Goal: Task Accomplishment & Management: Complete application form

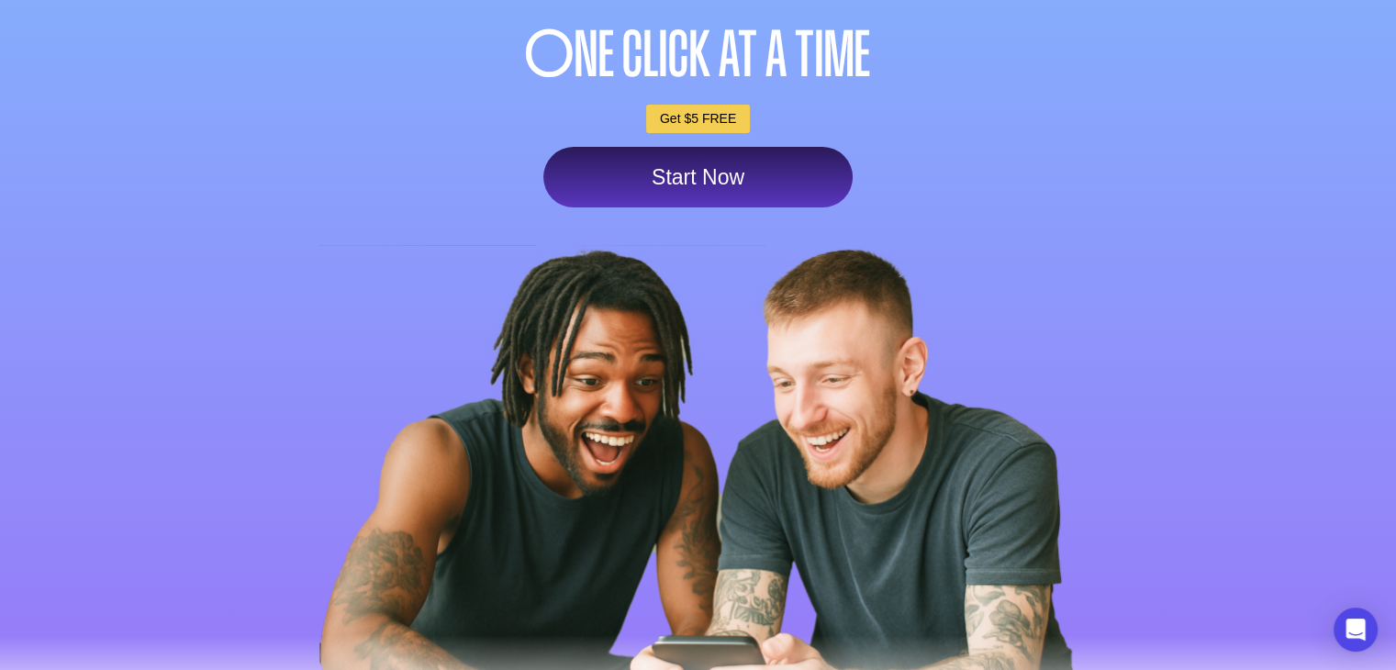
scroll to position [92, 0]
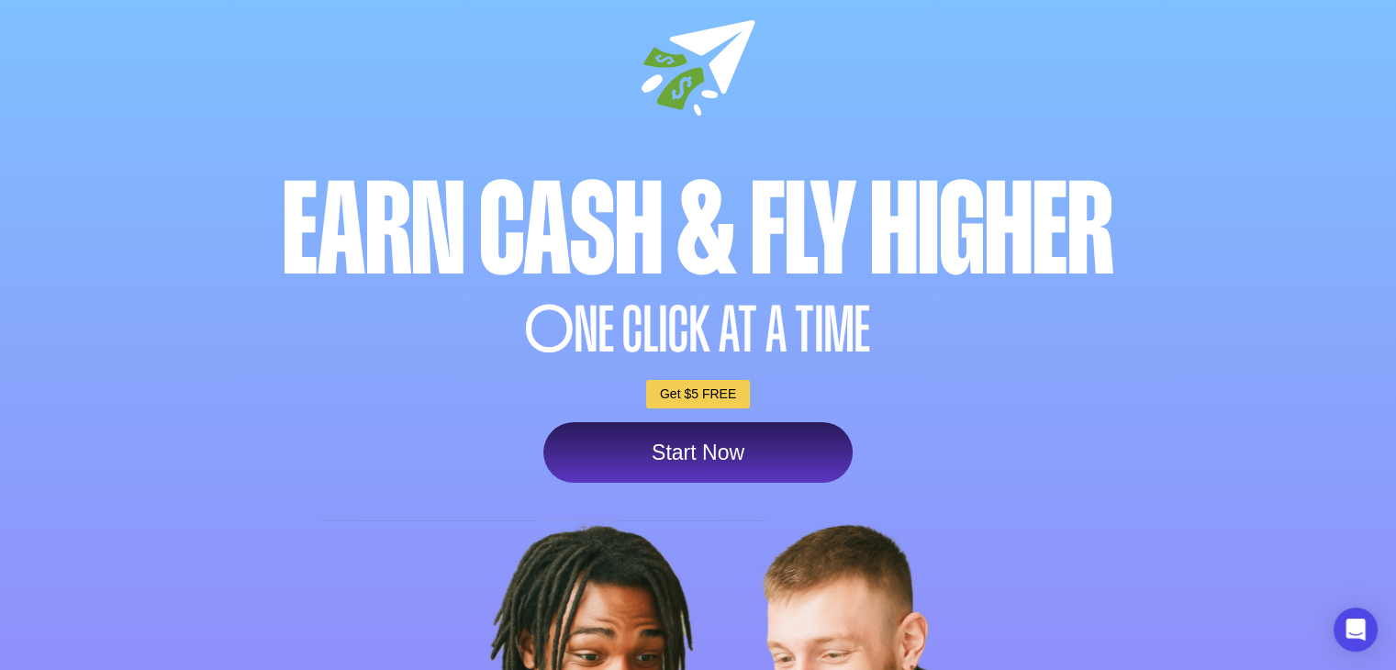
click at [697, 465] on link "Start Now" at bounding box center [697, 452] width 309 height 61
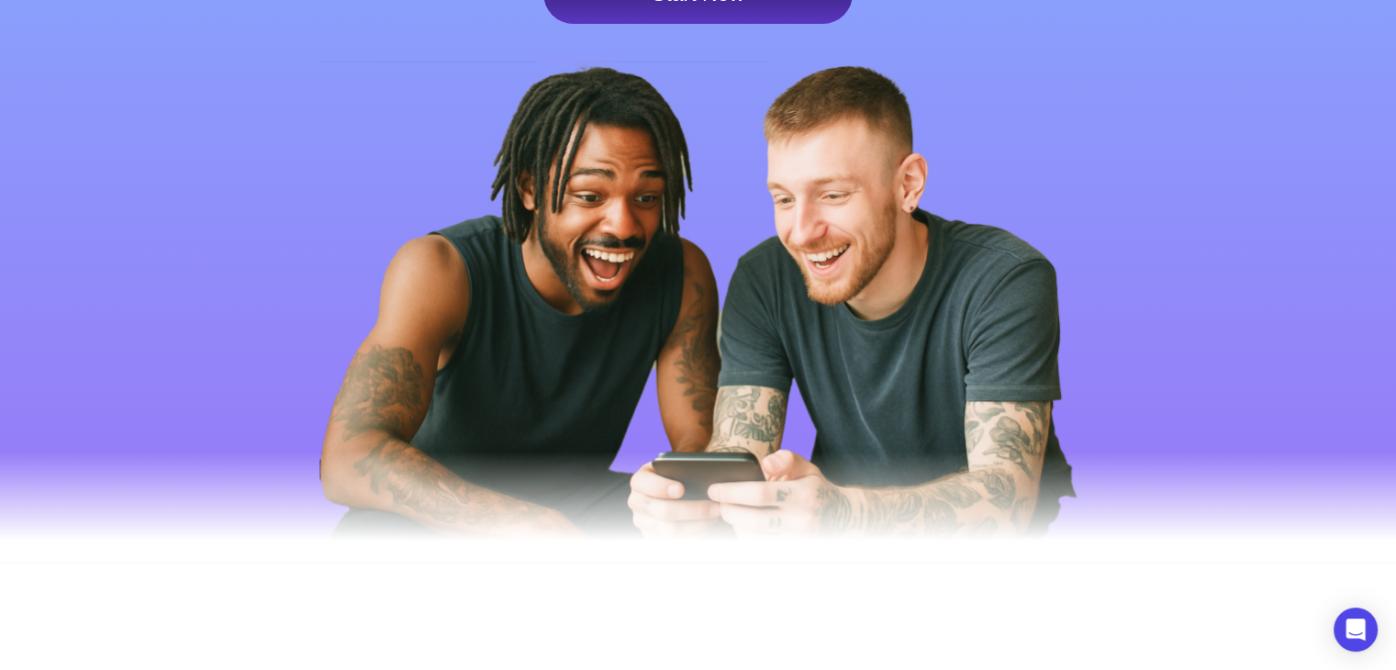
scroll to position [275, 0]
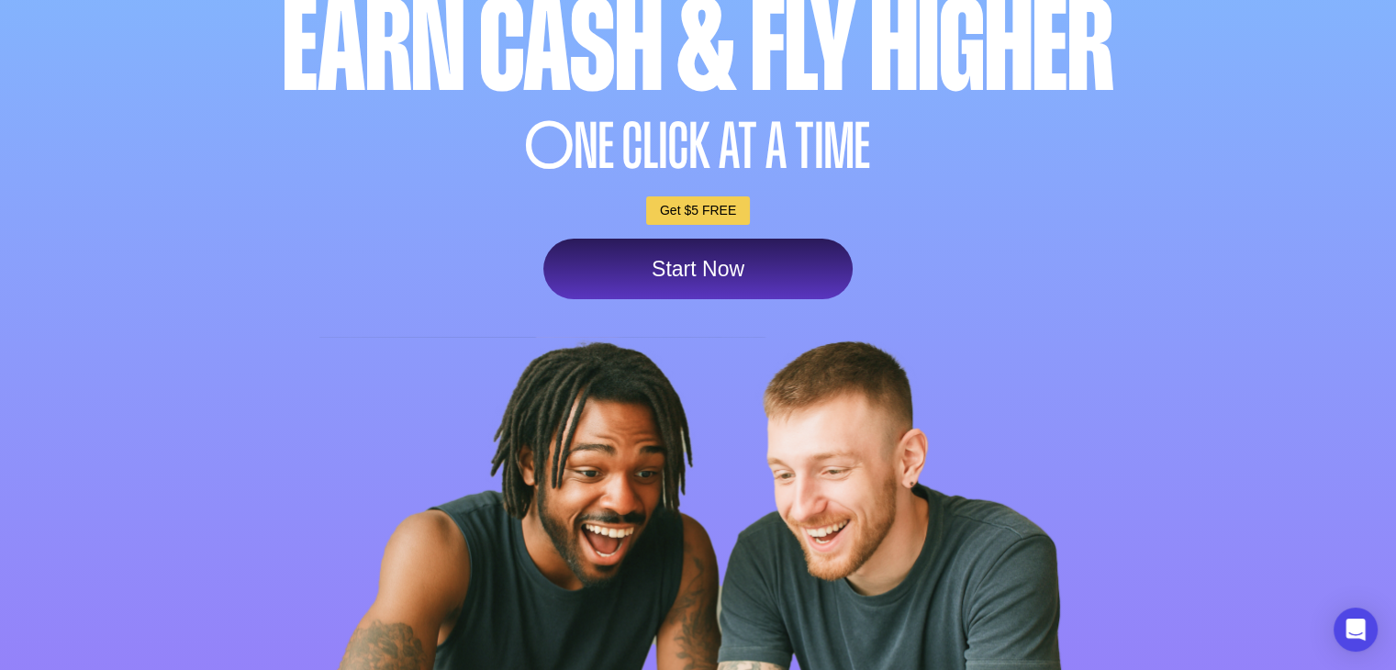
click at [684, 214] on link "Get $5 FREE" at bounding box center [698, 210] width 104 height 28
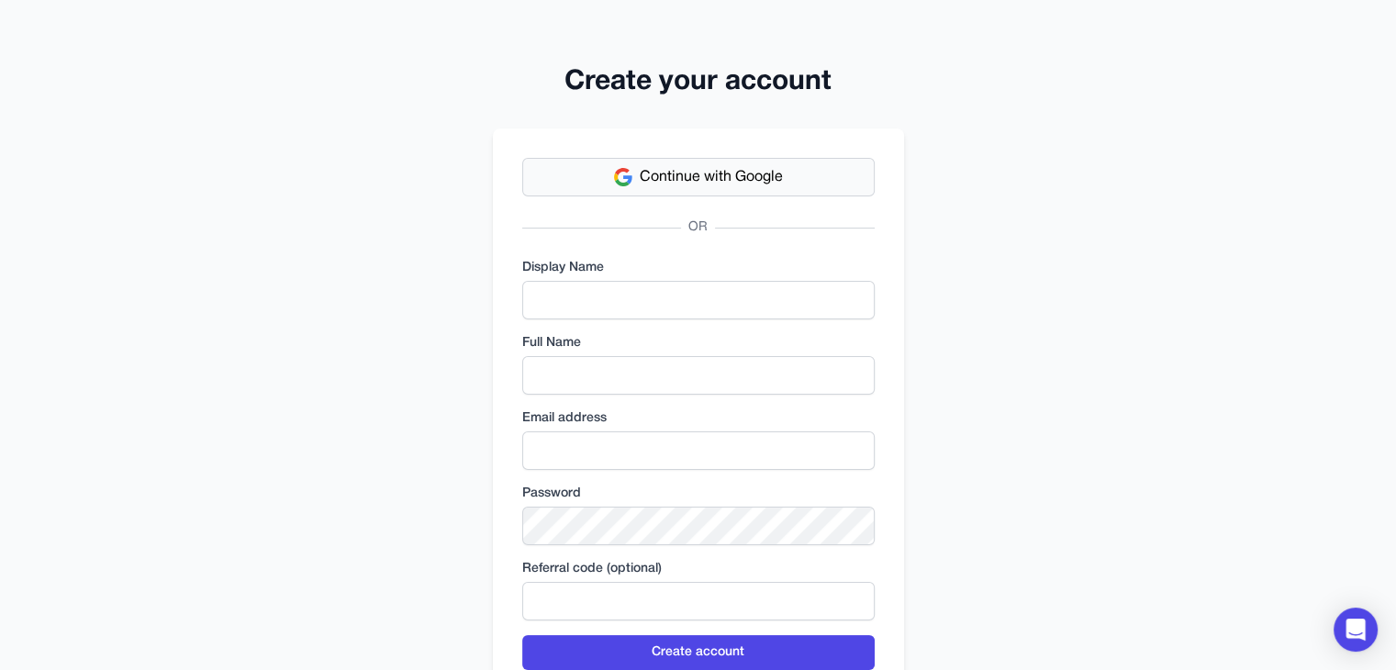
click at [775, 170] on span "Continue with Google" at bounding box center [711, 177] width 143 height 22
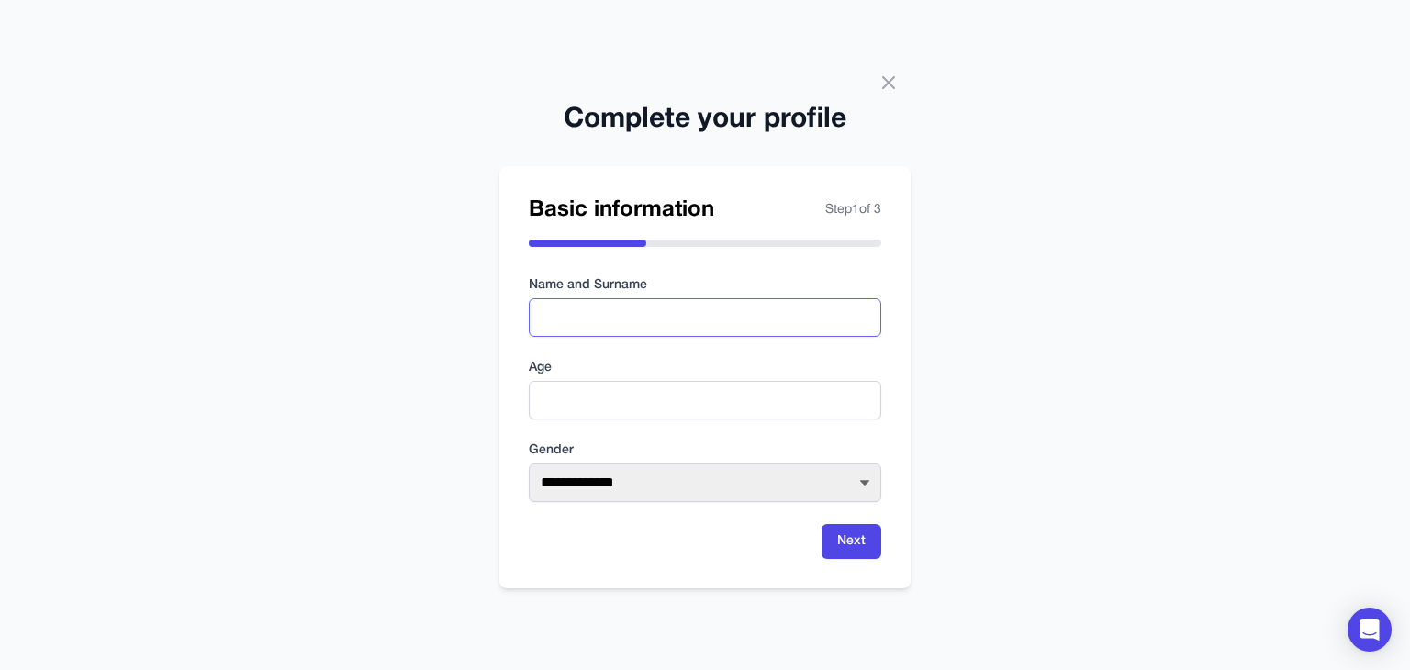
click at [696, 318] on input "text" at bounding box center [705, 317] width 352 height 39
type input "**********"
click at [606, 412] on input "number" at bounding box center [705, 400] width 352 height 39
type input "**"
click at [613, 484] on select "**********" at bounding box center [705, 482] width 352 height 39
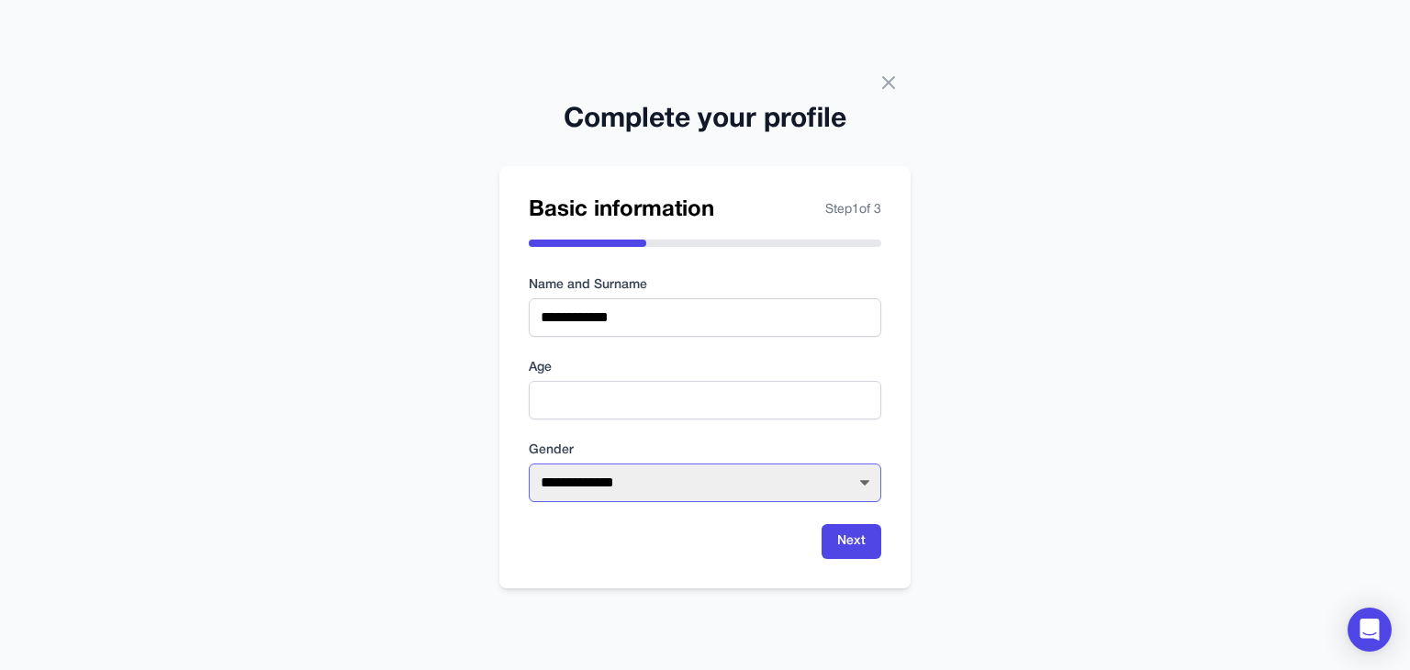
select select "****"
click at [529, 463] on select "**********" at bounding box center [705, 482] width 352 height 39
click at [879, 552] on div "**********" at bounding box center [704, 377] width 411 height 422
click at [866, 544] on button "Next" at bounding box center [851, 541] width 60 height 35
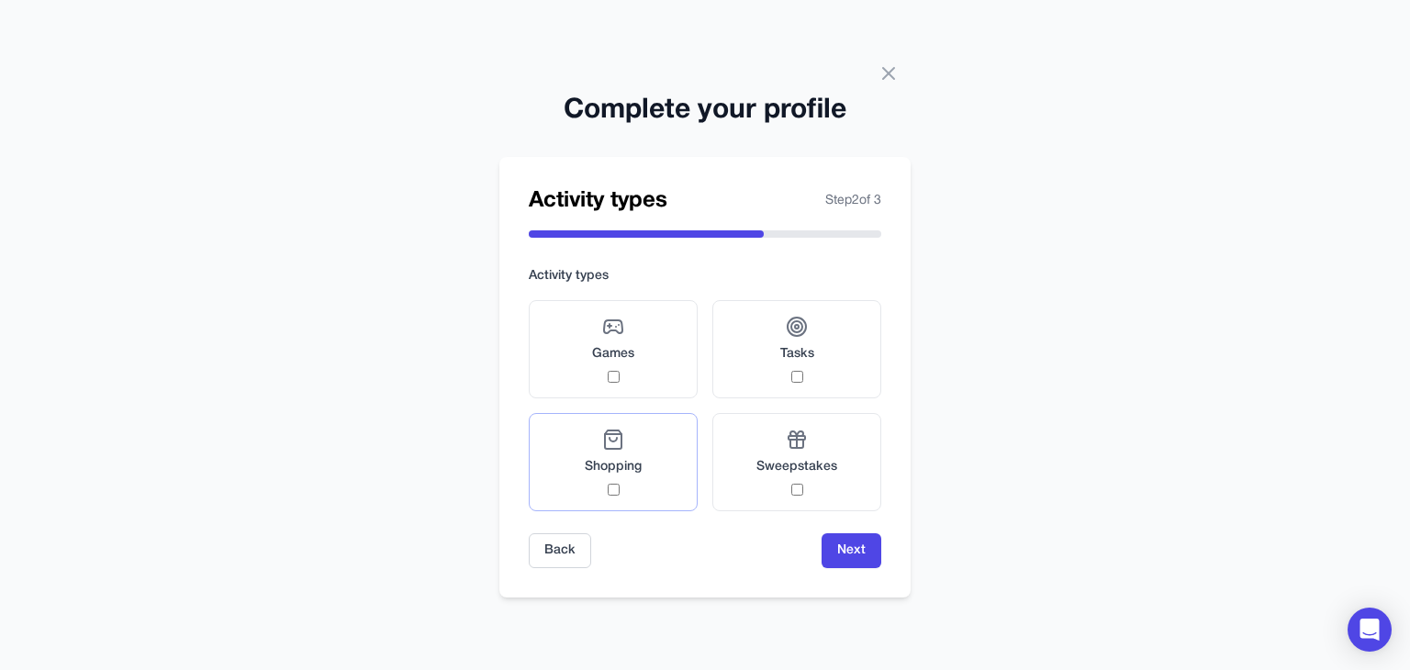
click at [640, 467] on span "Shopping" at bounding box center [613, 467] width 57 height 18
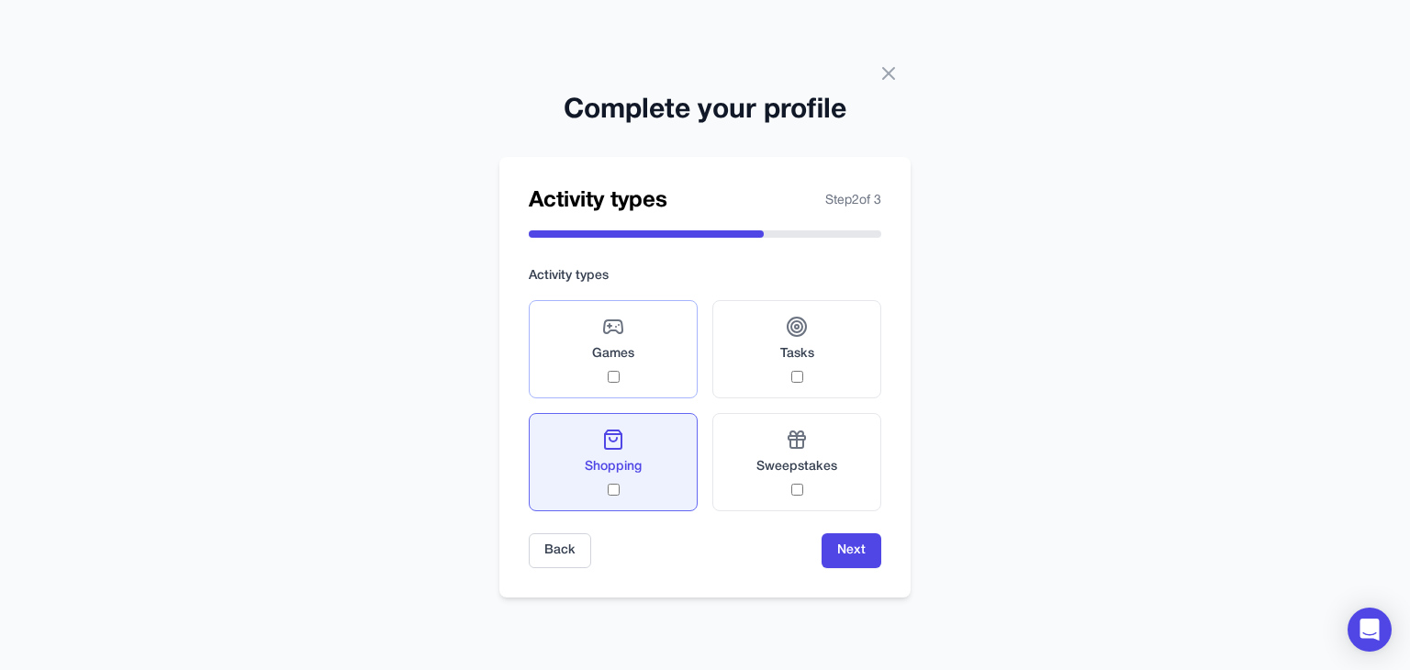
click at [625, 387] on label "Games" at bounding box center [613, 349] width 169 height 98
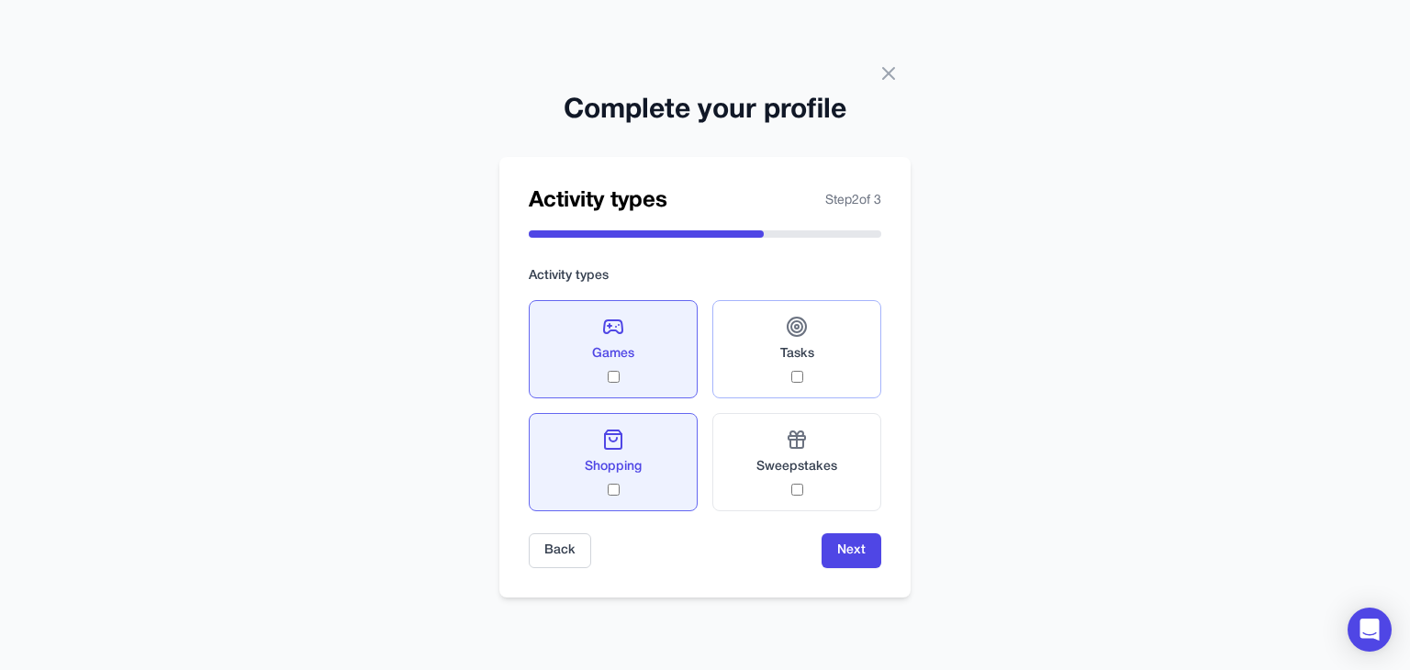
click at [804, 372] on div "Tasks" at bounding box center [797, 349] width 34 height 67
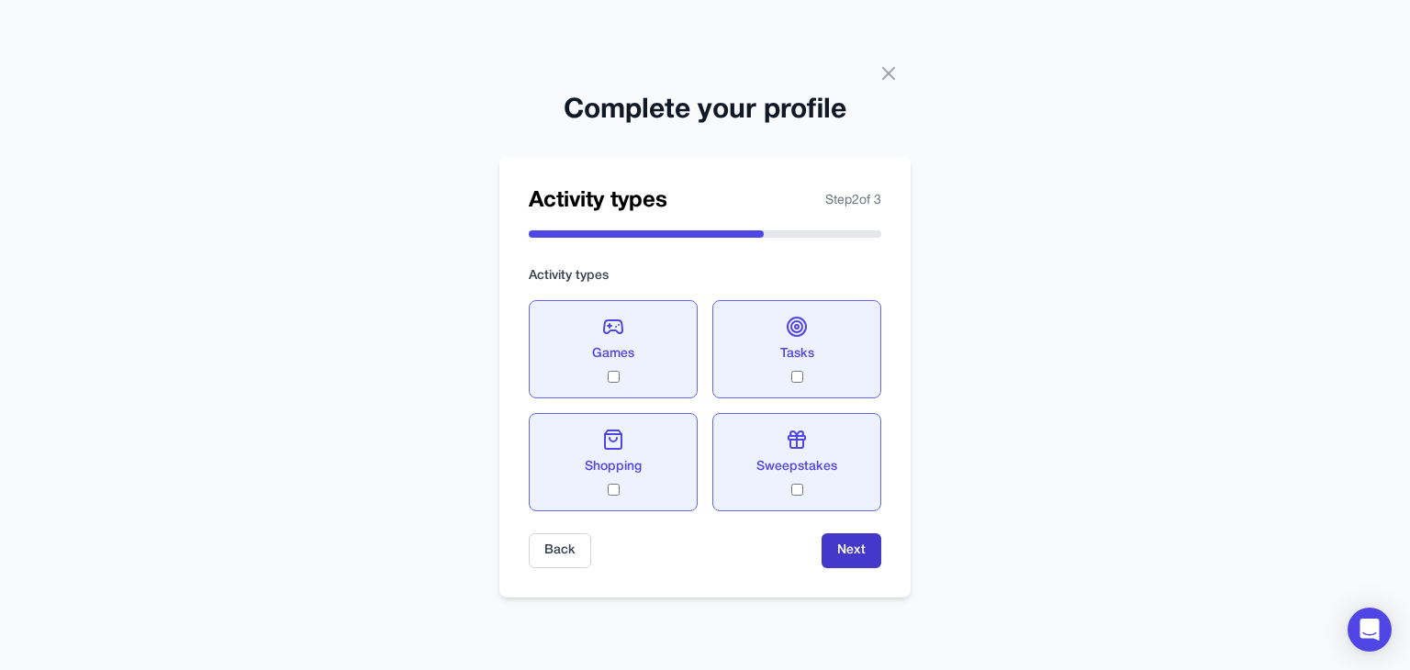
click at [833, 543] on button "Next" at bounding box center [851, 550] width 60 height 35
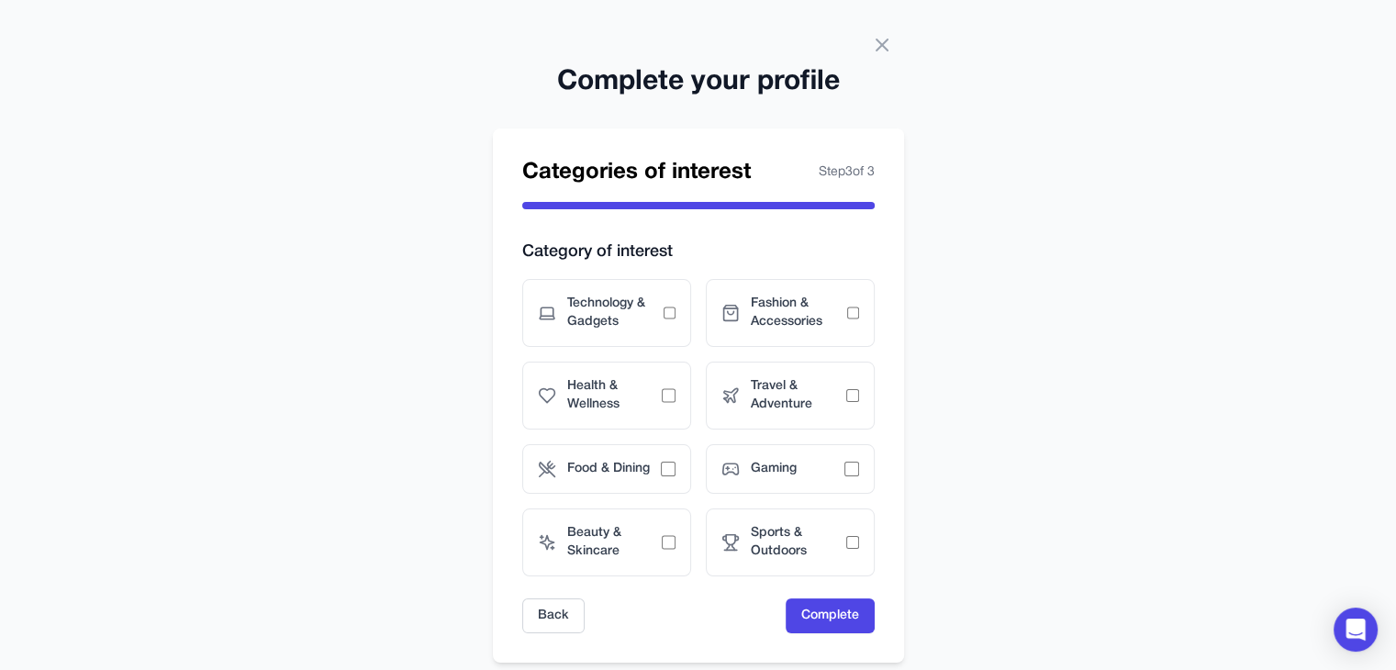
click at [692, 475] on div "Technology & Gadgets Fashion & Accessories Health & Wellness Travel & Adventure…" at bounding box center [698, 427] width 352 height 297
click at [819, 475] on span "Gaming" at bounding box center [798, 469] width 94 height 18
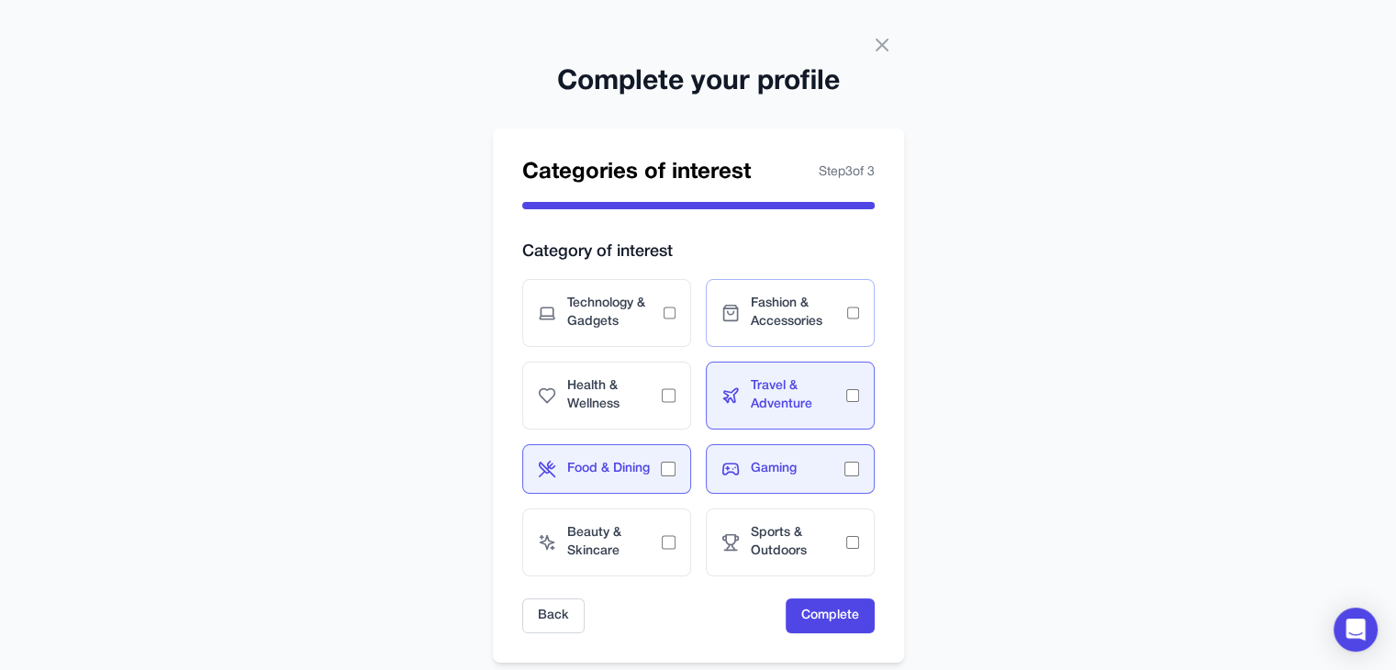
click at [851, 320] on div "Fashion & Accessories" at bounding box center [790, 313] width 169 height 68
click at [676, 310] on div "Technology & Gadgets" at bounding box center [606, 313] width 169 height 68
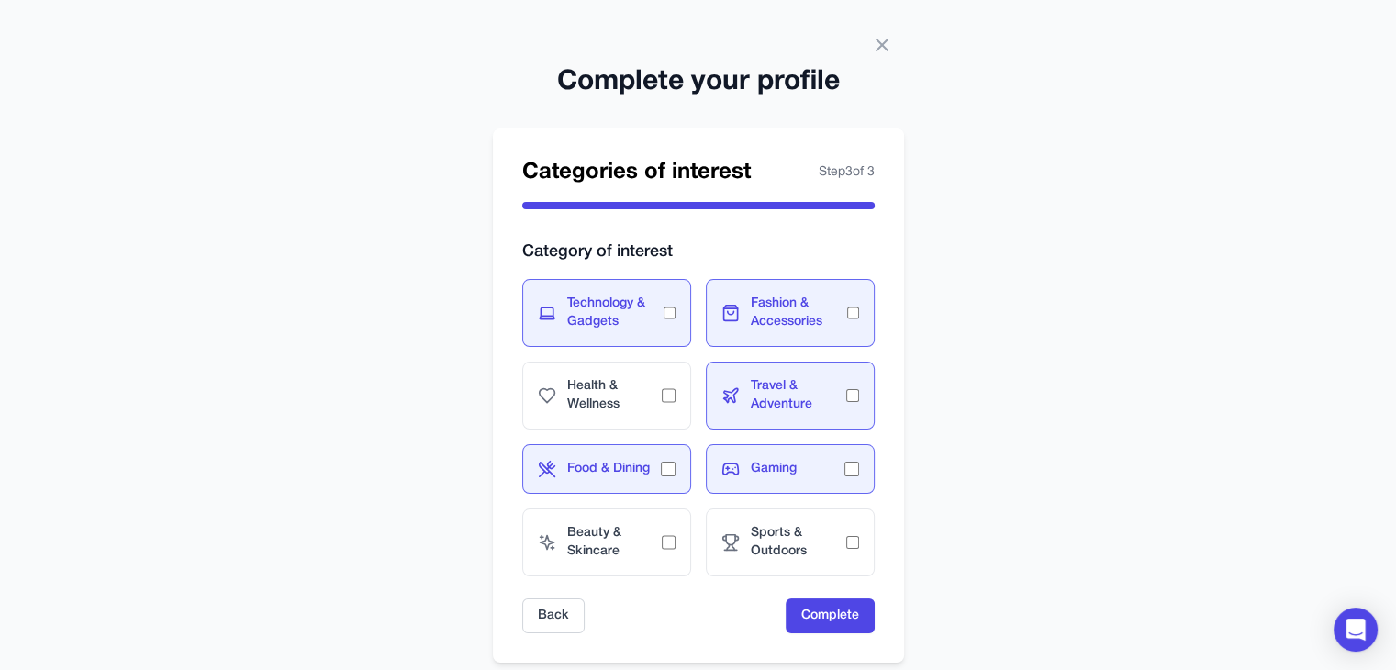
scroll to position [35, 0]
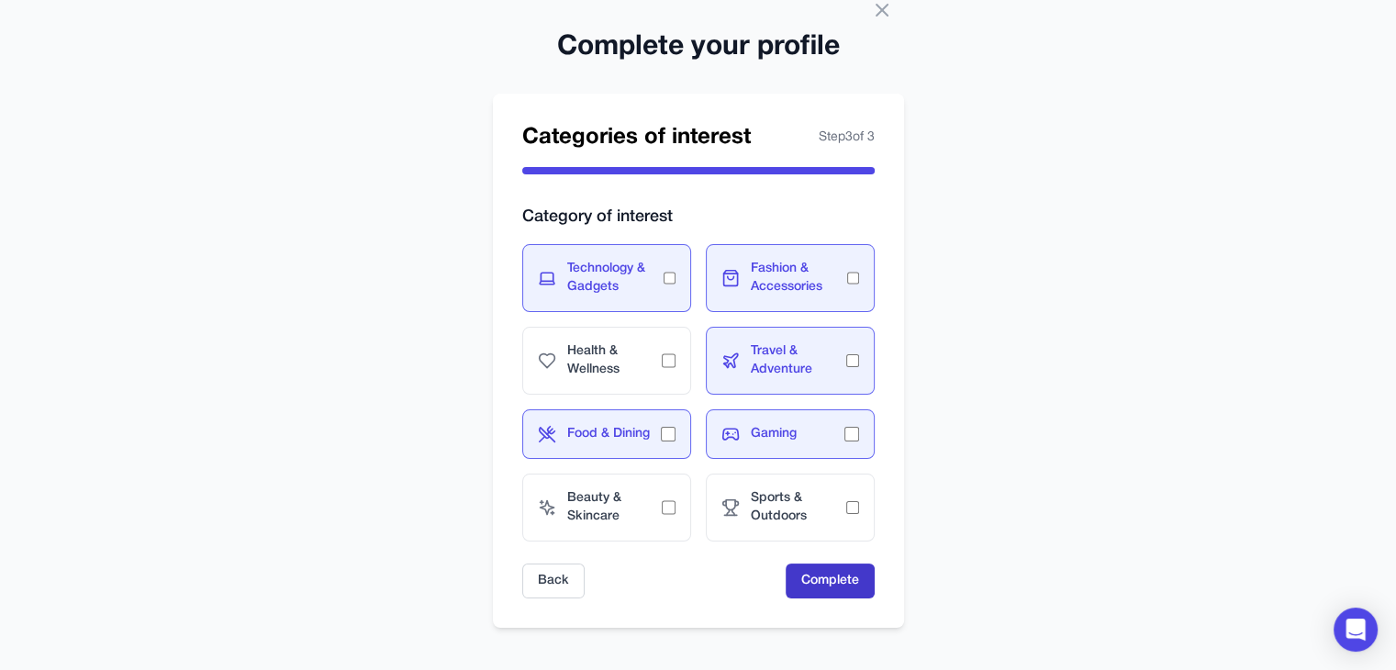
click at [826, 575] on button "Complete" at bounding box center [830, 581] width 89 height 35
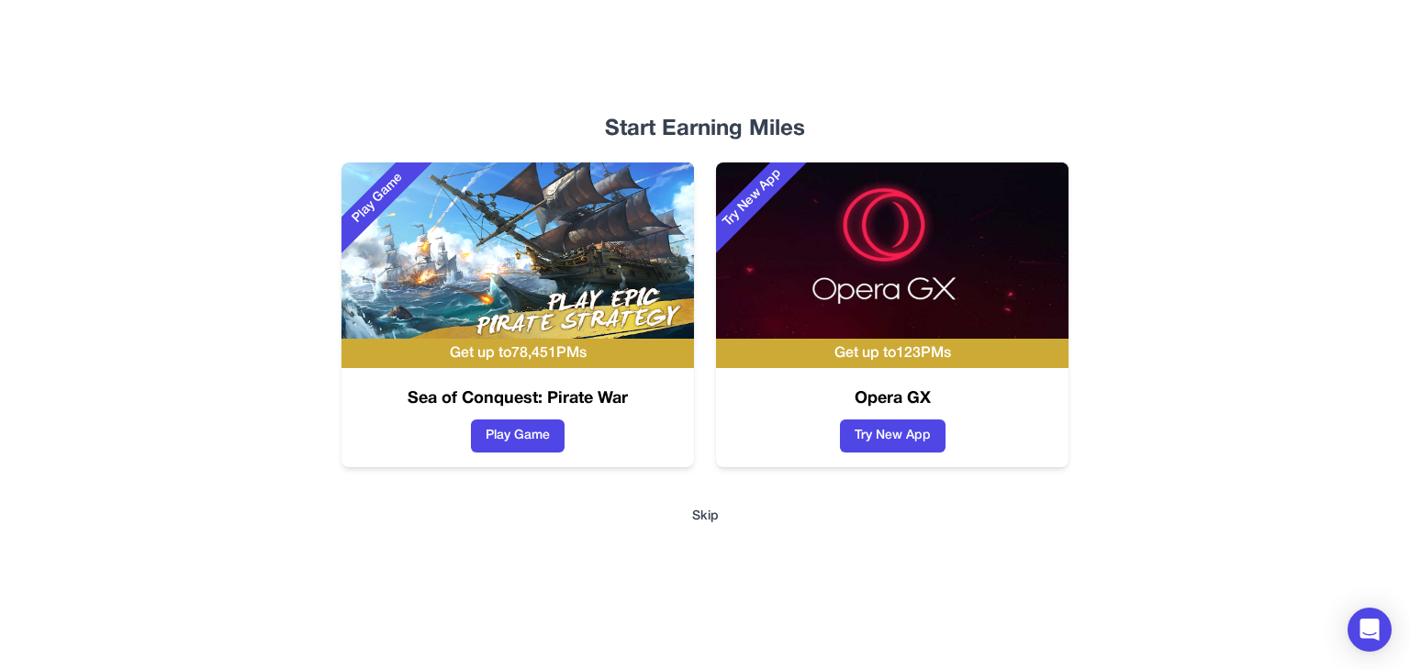
click at [702, 521] on button "Skip" at bounding box center [705, 517] width 27 height 18
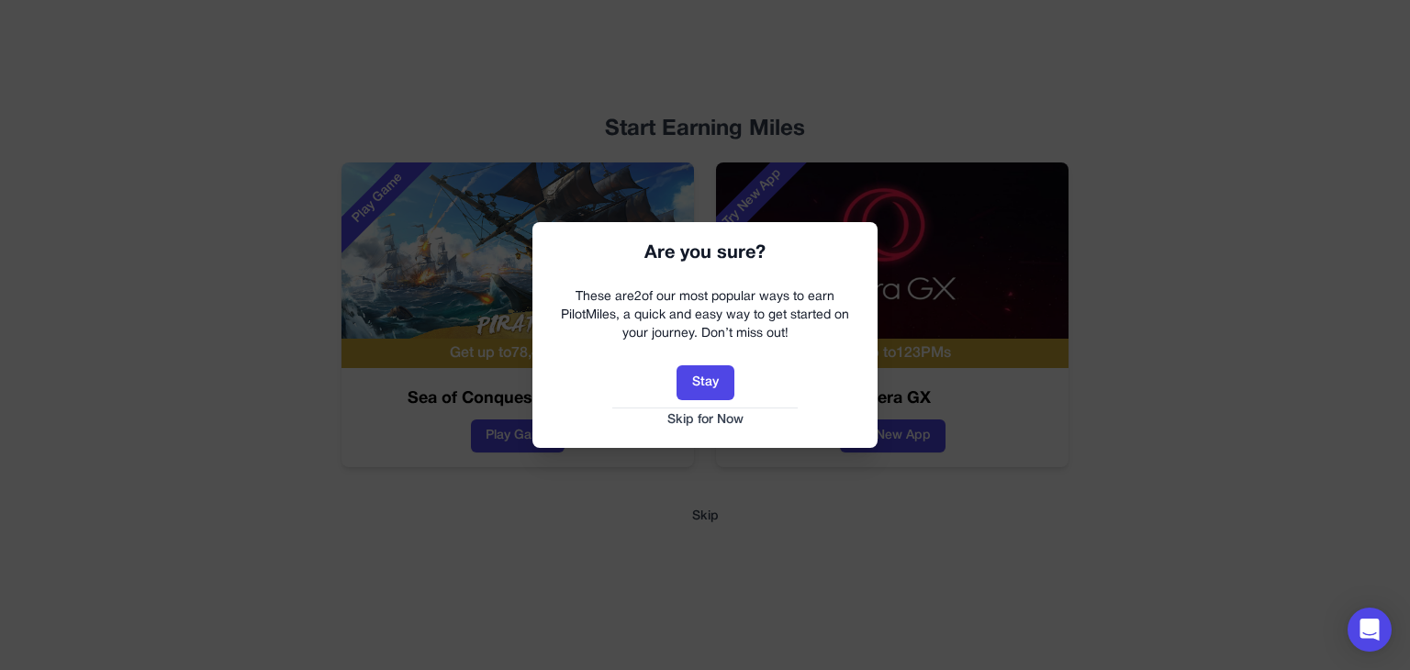
click at [701, 423] on button "Skip for Now" at bounding box center [705, 420] width 308 height 18
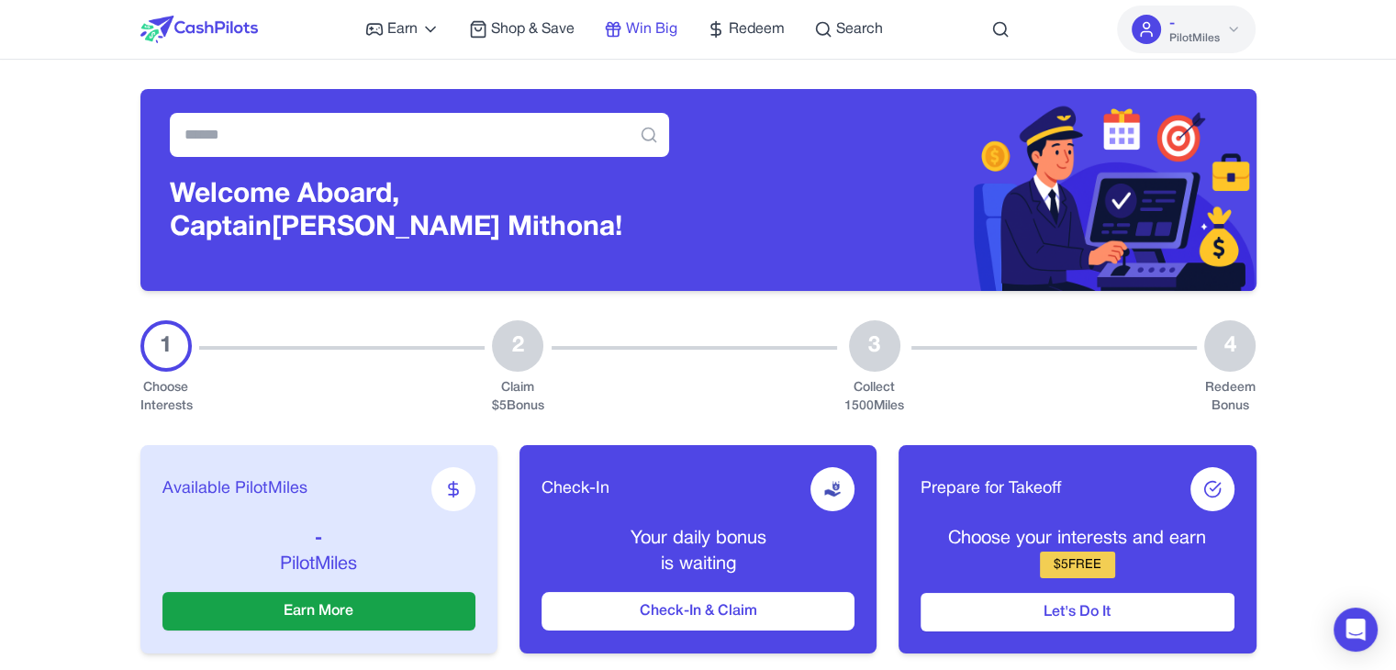
click at [653, 27] on span "Win Big" at bounding box center [651, 29] width 51 height 22
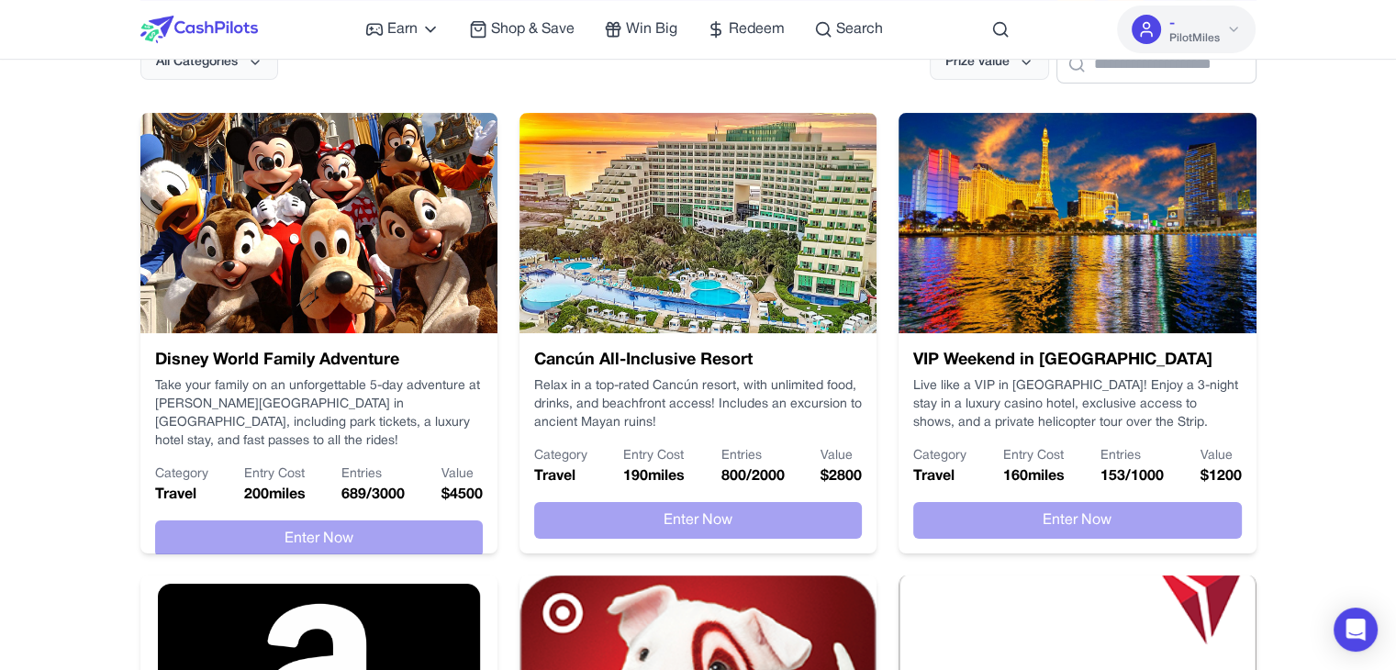
scroll to position [92, 0]
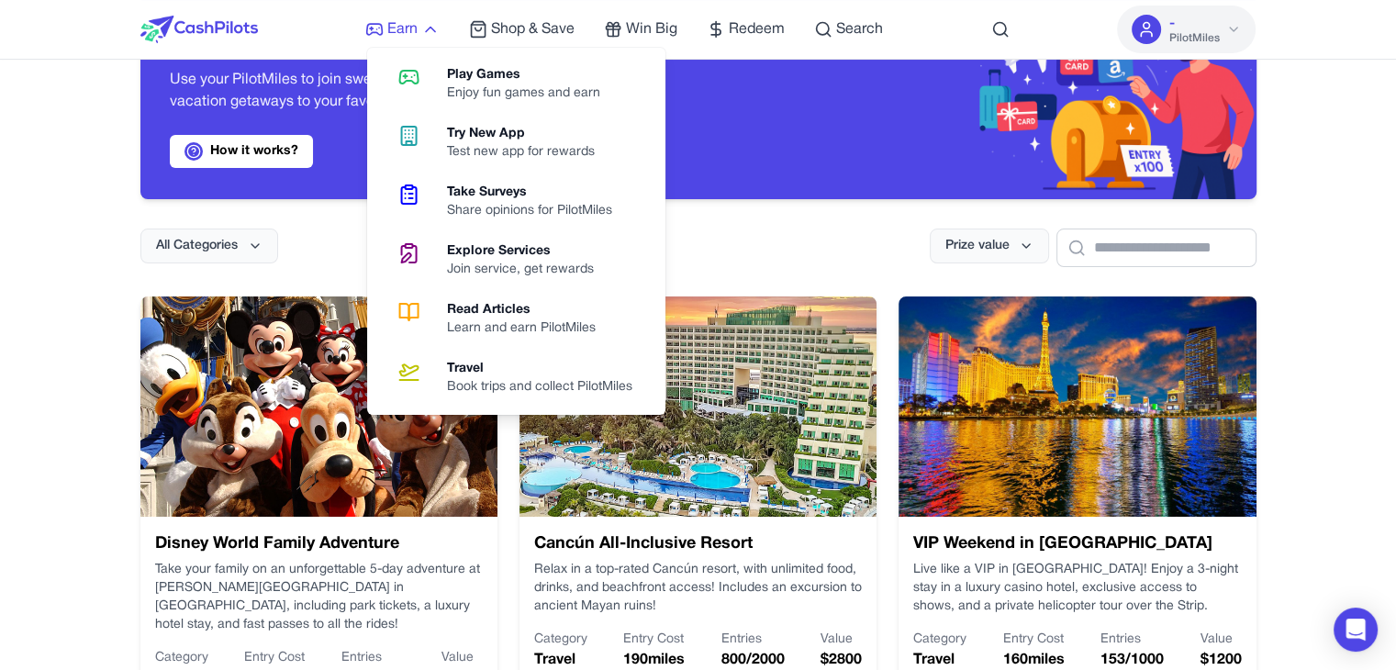
click at [408, 26] on span "Earn" at bounding box center [402, 29] width 30 height 22
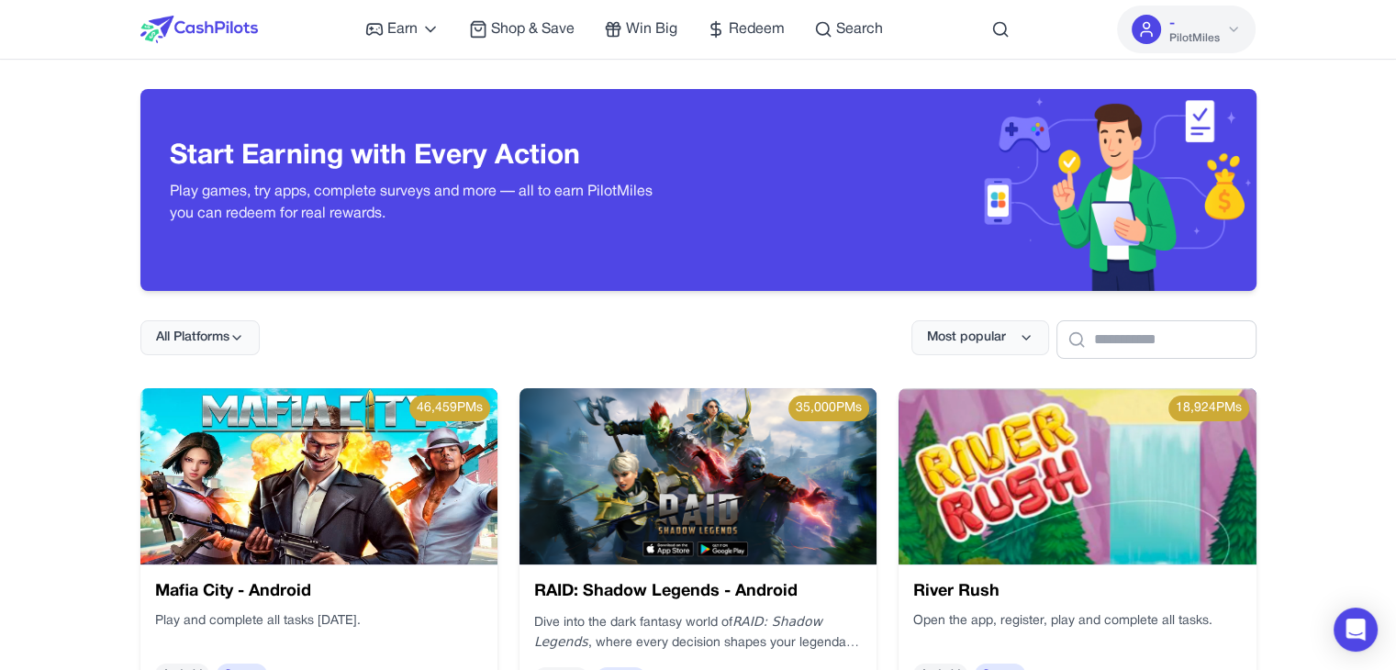
click at [1235, 25] on icon at bounding box center [1233, 29] width 15 height 15
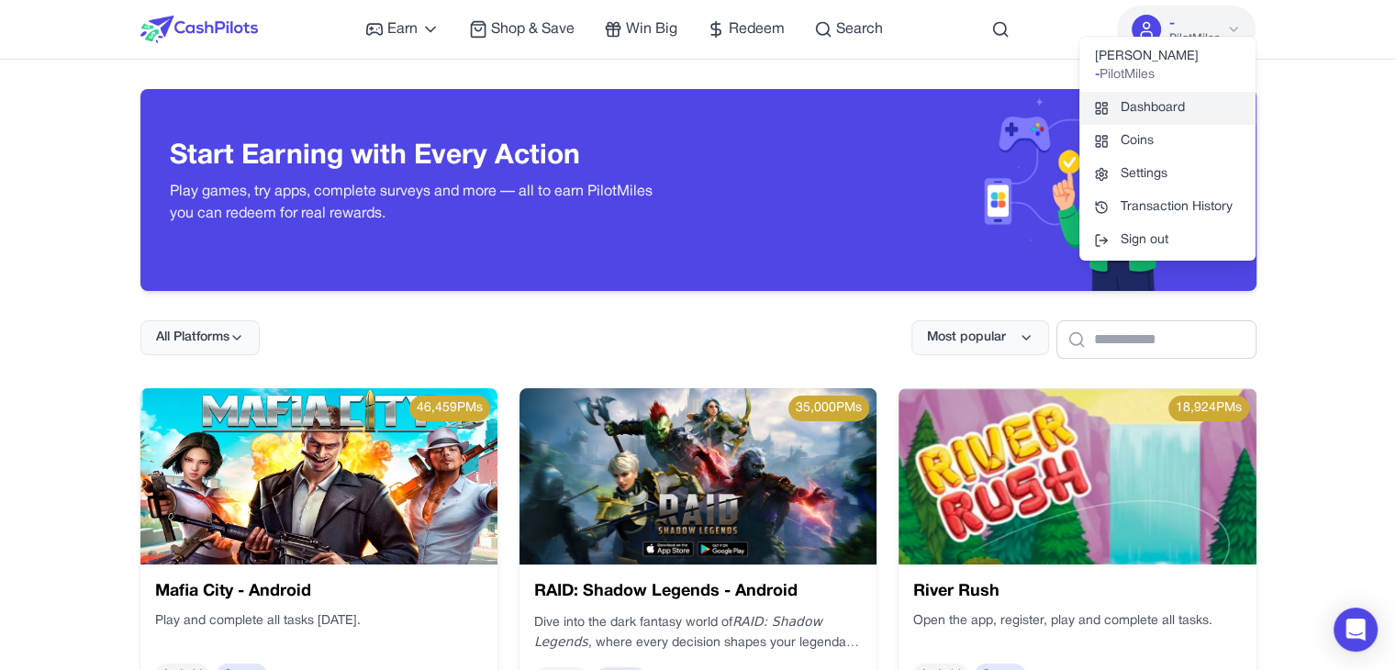
click at [1179, 95] on link "Dashboard" at bounding box center [1167, 108] width 176 height 33
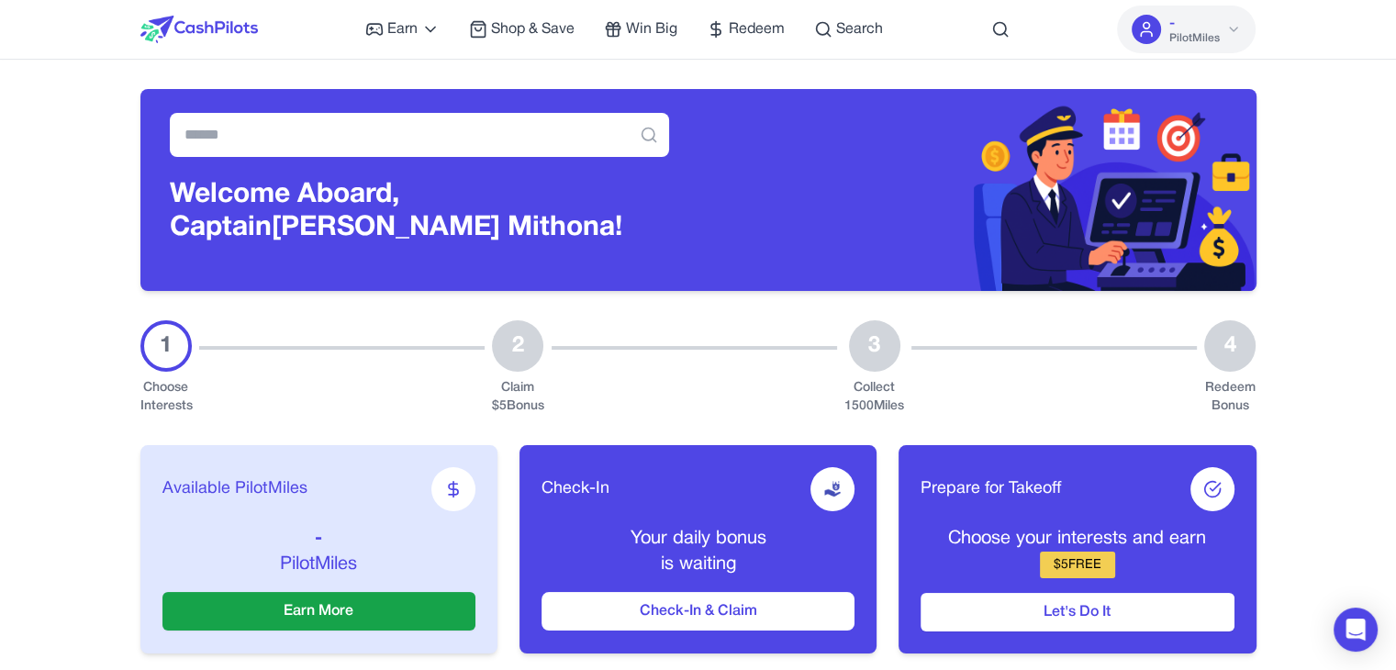
scroll to position [184, 0]
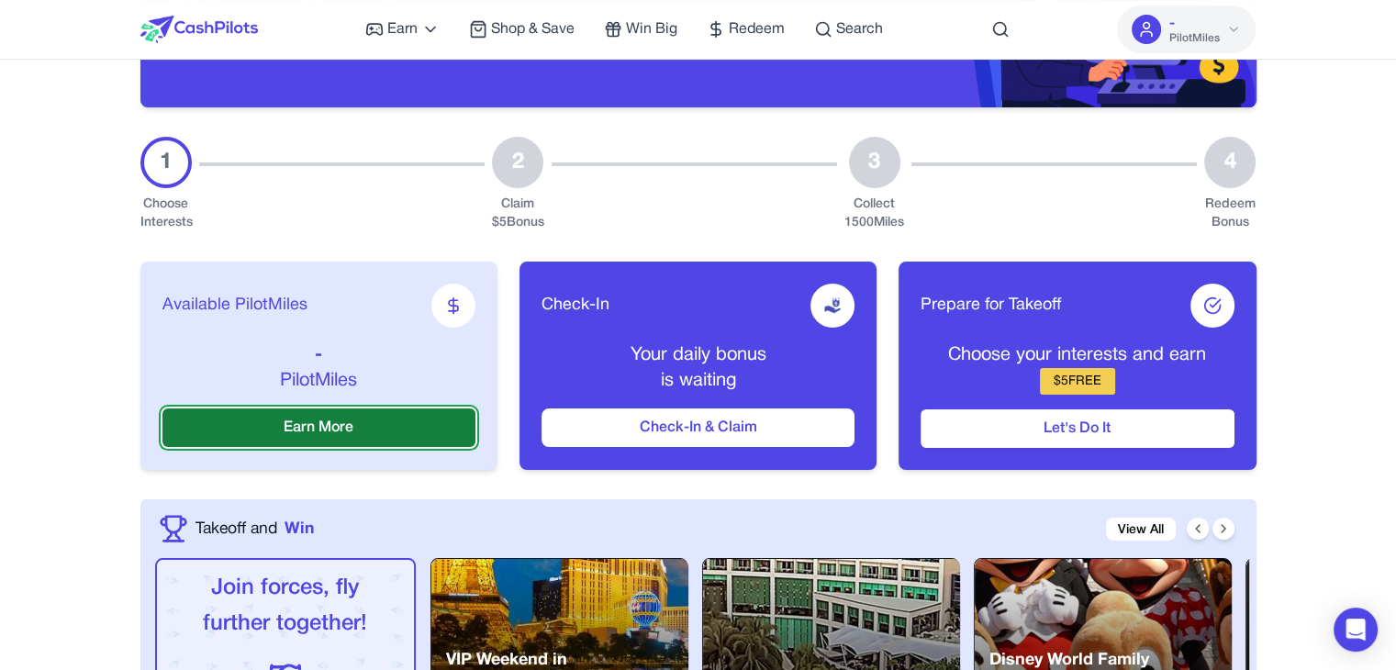
click at [385, 426] on button "Earn More" at bounding box center [318, 427] width 313 height 39
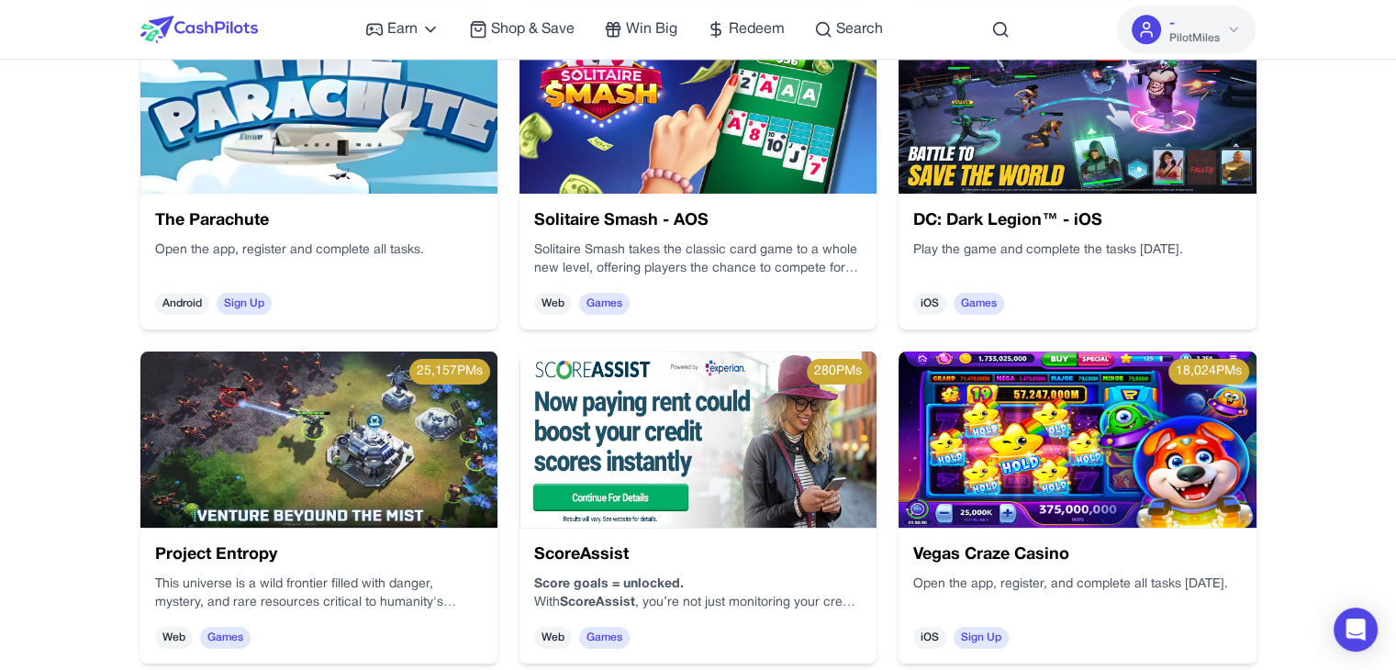
scroll to position [1468, 0]
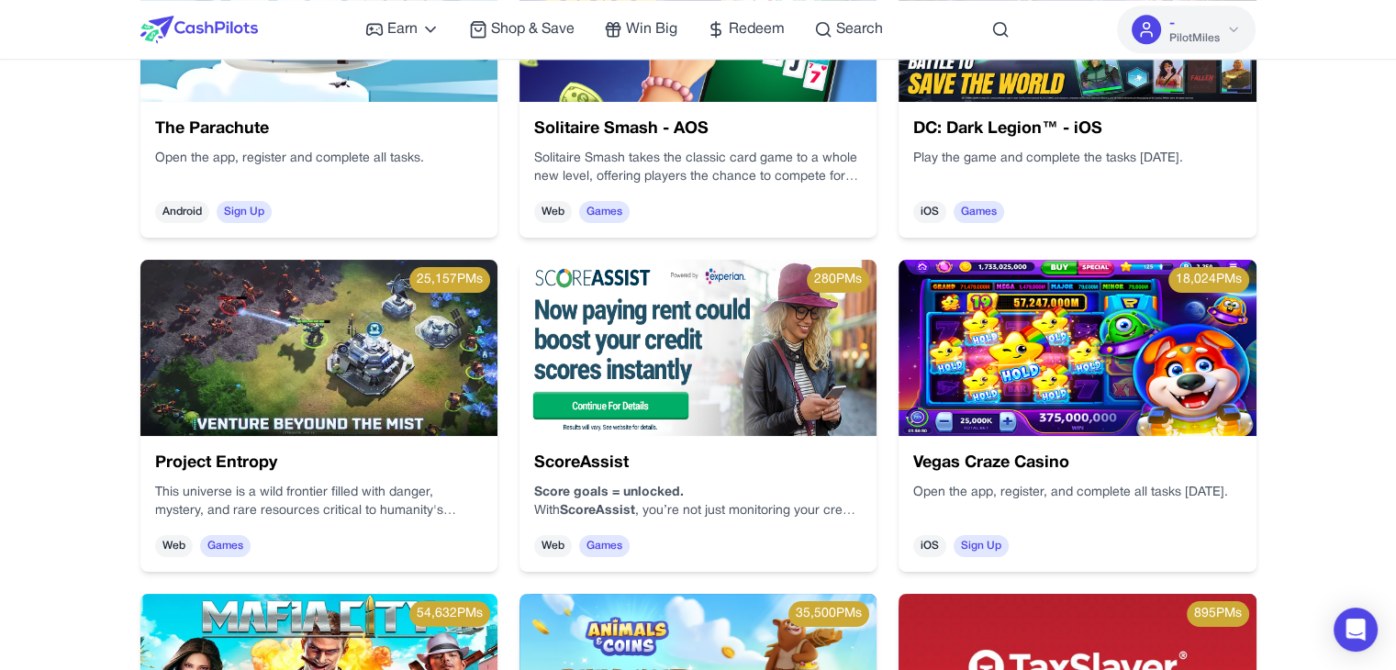
click at [306, 357] on img at bounding box center [318, 348] width 357 height 176
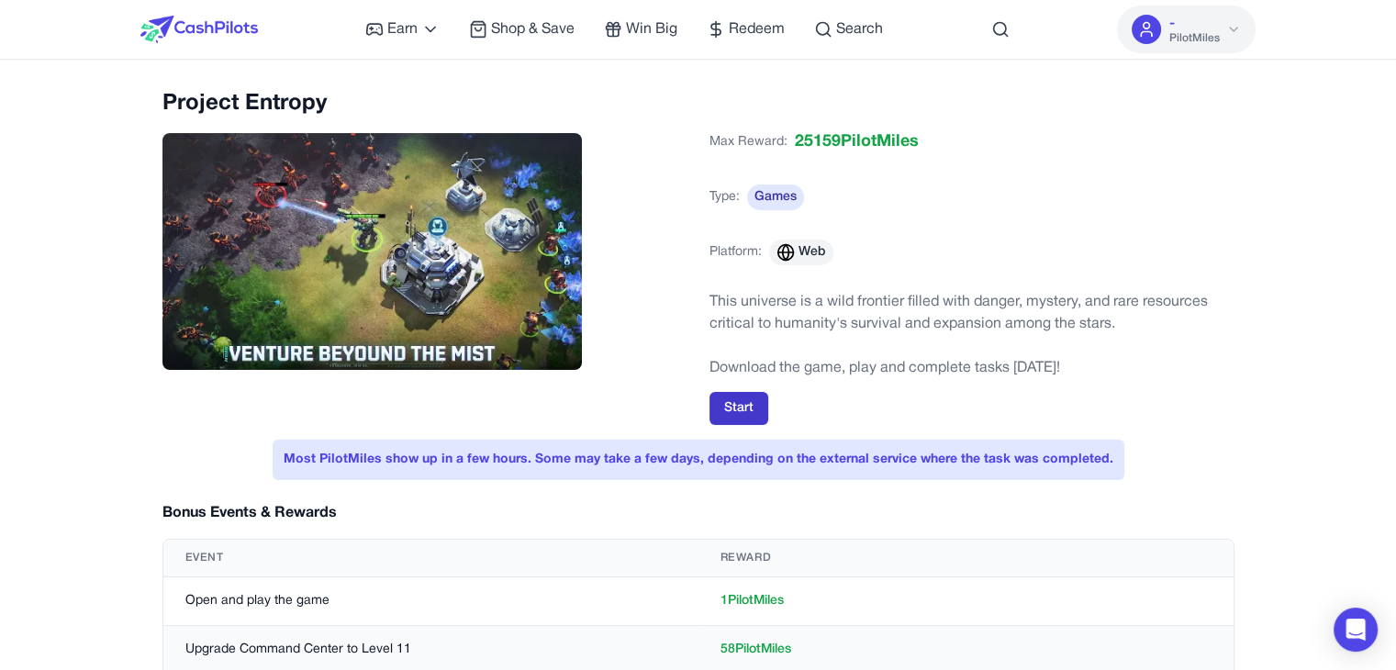
click at [734, 408] on button "Start" at bounding box center [738, 408] width 59 height 33
click at [753, 401] on button "Start" at bounding box center [738, 408] width 59 height 33
click at [537, 28] on span "Shop & Save" at bounding box center [533, 29] width 84 height 22
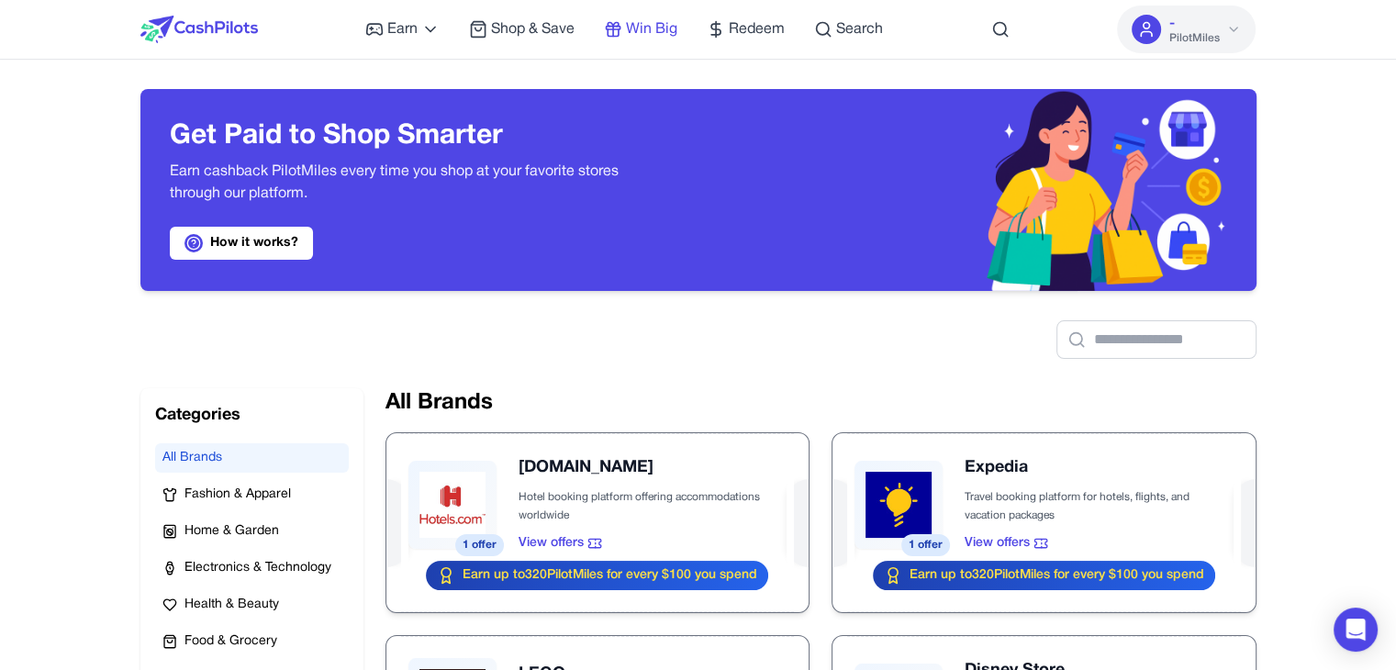
click at [609, 26] on icon at bounding box center [613, 24] width 11 height 4
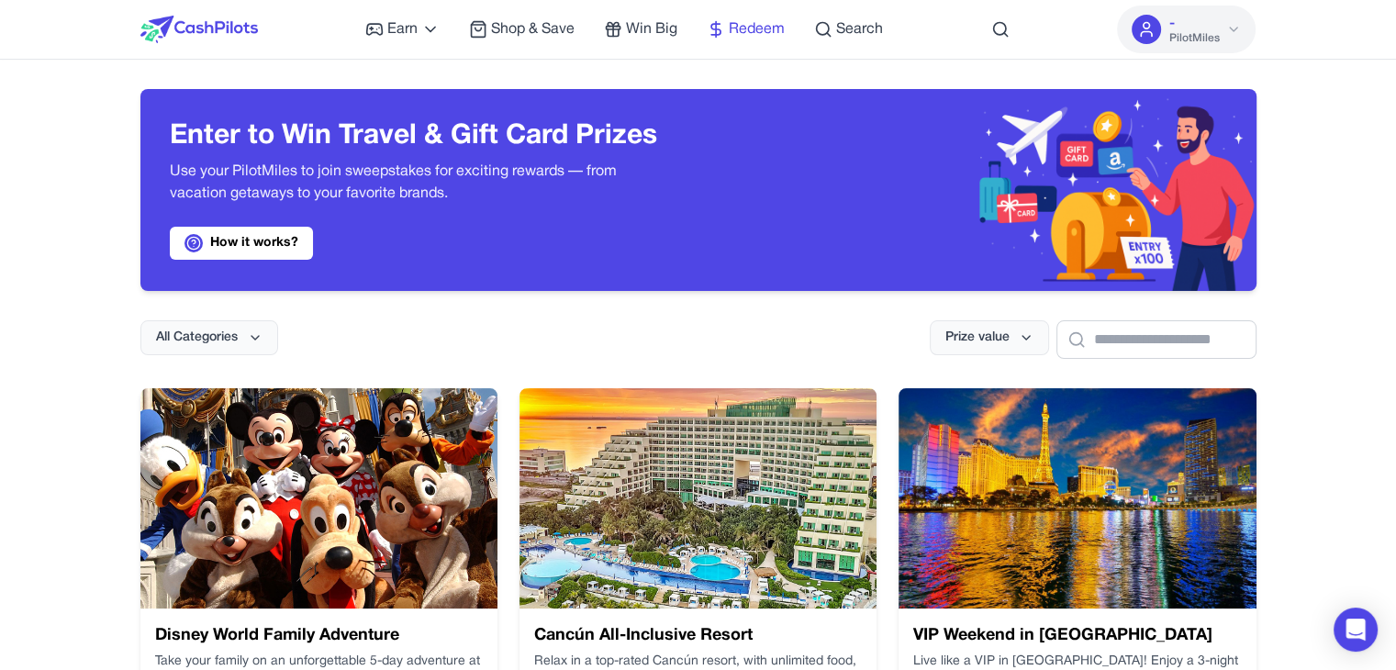
click at [743, 28] on span "Redeem" at bounding box center [757, 29] width 56 height 22
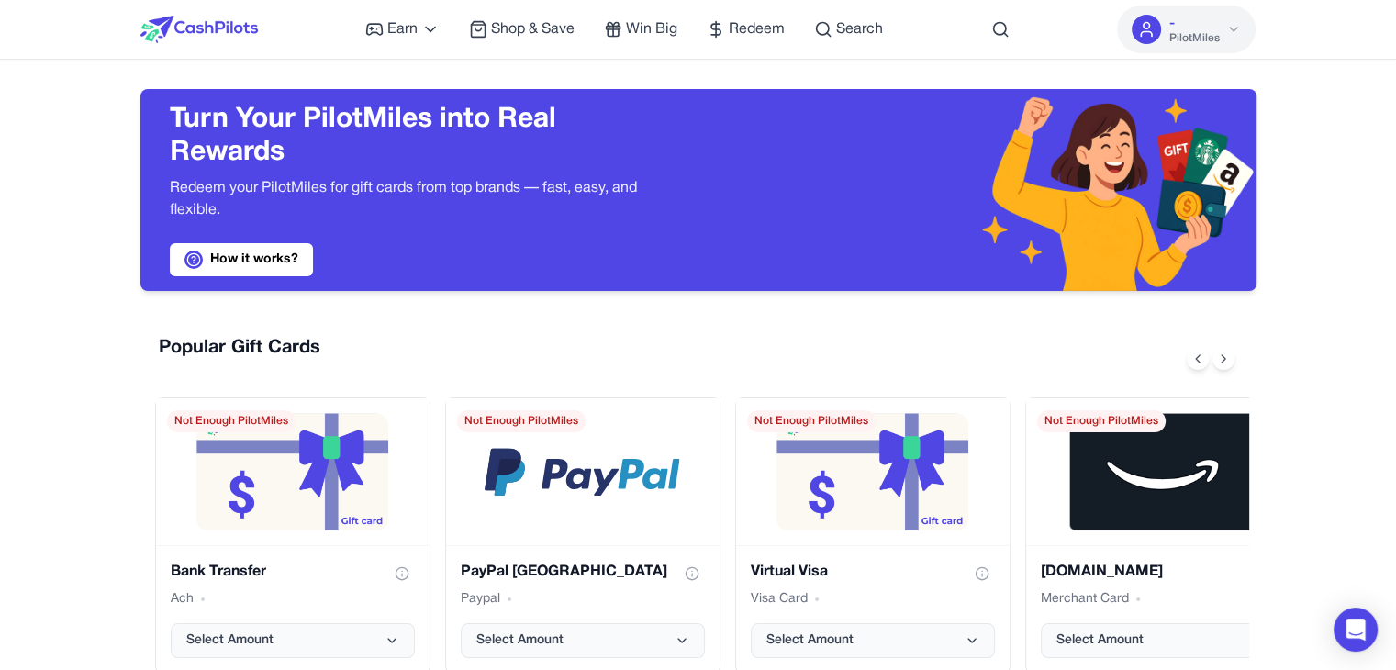
scroll to position [275, 0]
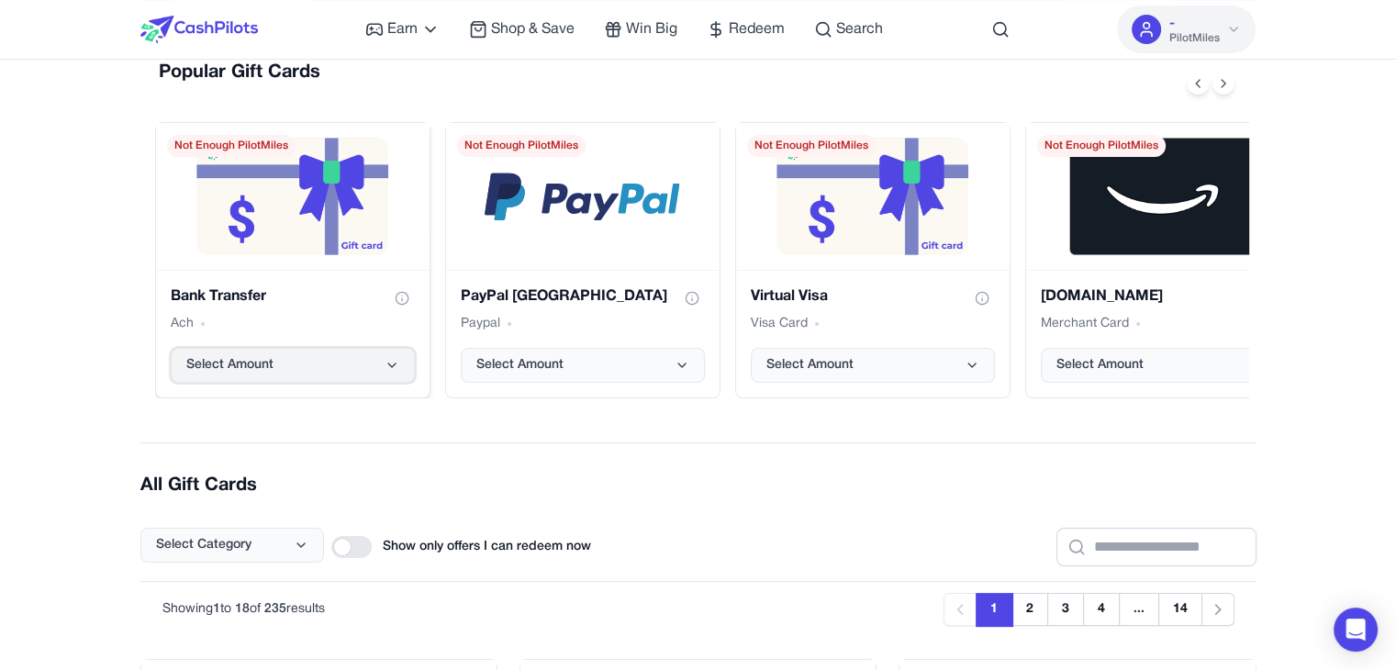
click at [371, 364] on button "Select Amount" at bounding box center [293, 365] width 244 height 35
click at [868, 358] on button "Select Amount" at bounding box center [873, 365] width 244 height 35
click at [900, 26] on div "Earn Play Games Enjoy fun games and earn Try New App Test new app for rewards T…" at bounding box center [698, 29] width 1116 height 59
click at [870, 30] on span "Search" at bounding box center [859, 29] width 47 height 22
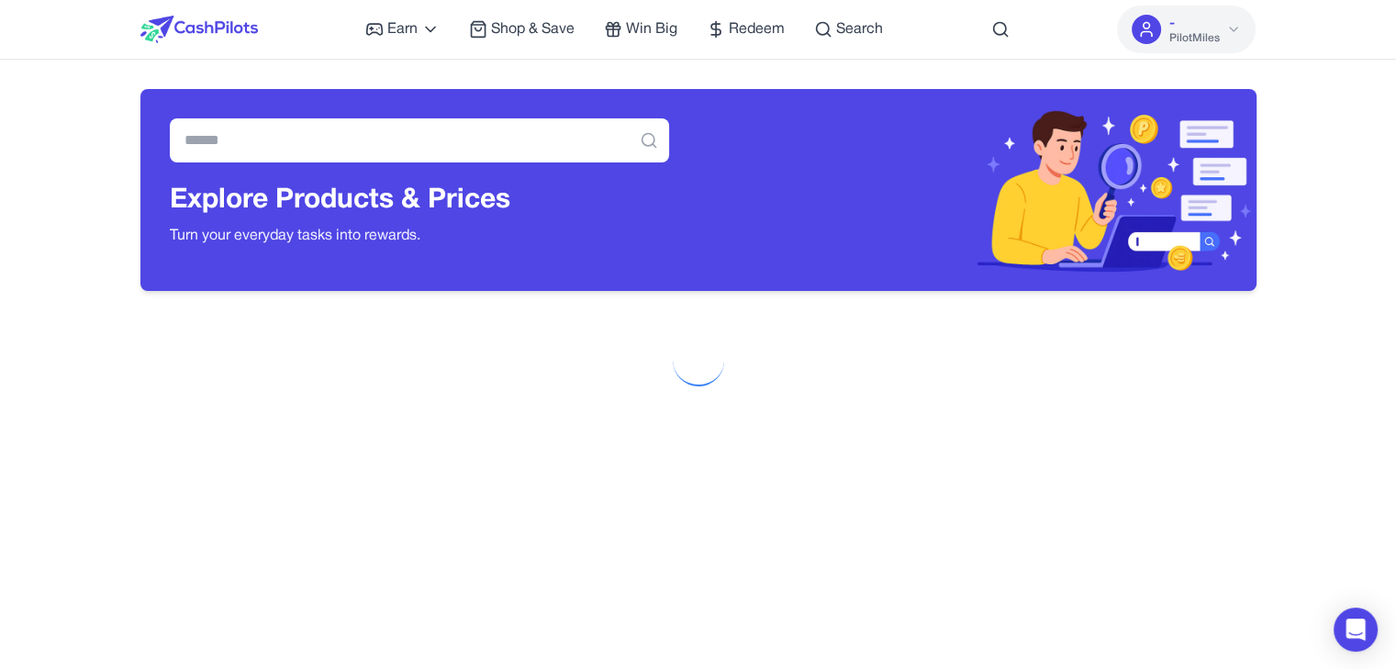
scroll to position [275, 0]
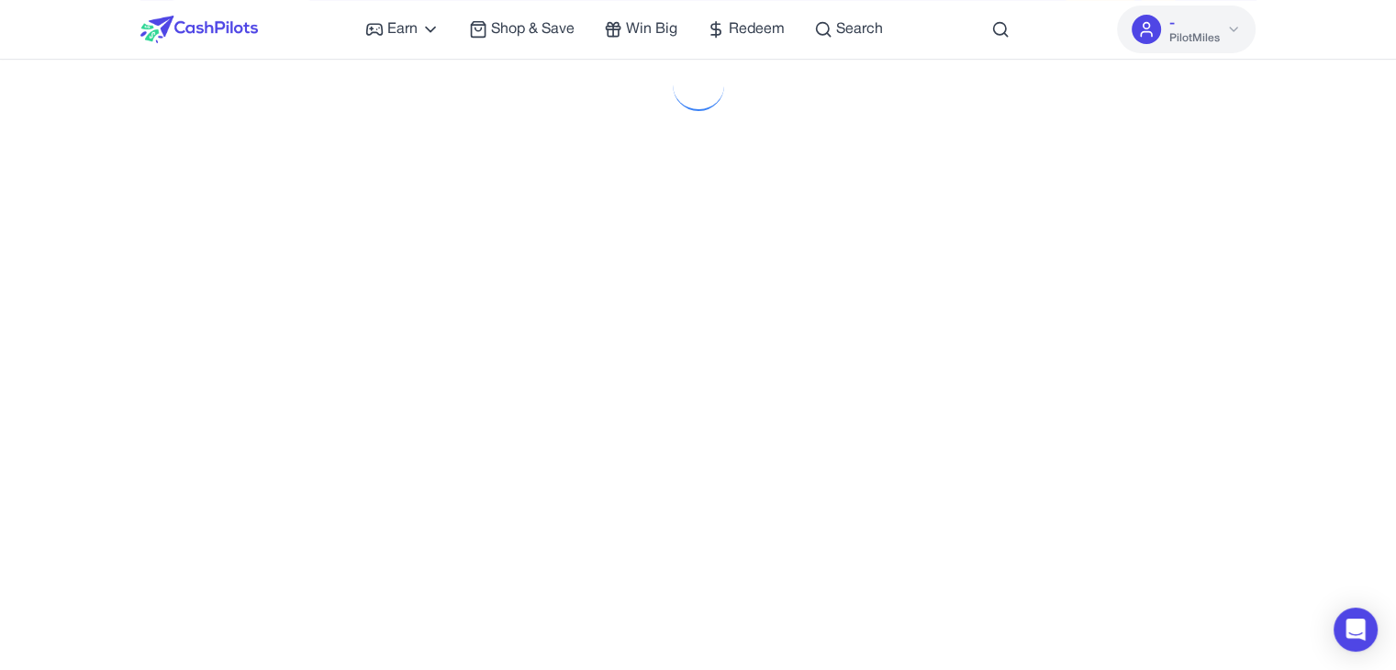
click at [204, 32] on img at bounding box center [198, 30] width 117 height 28
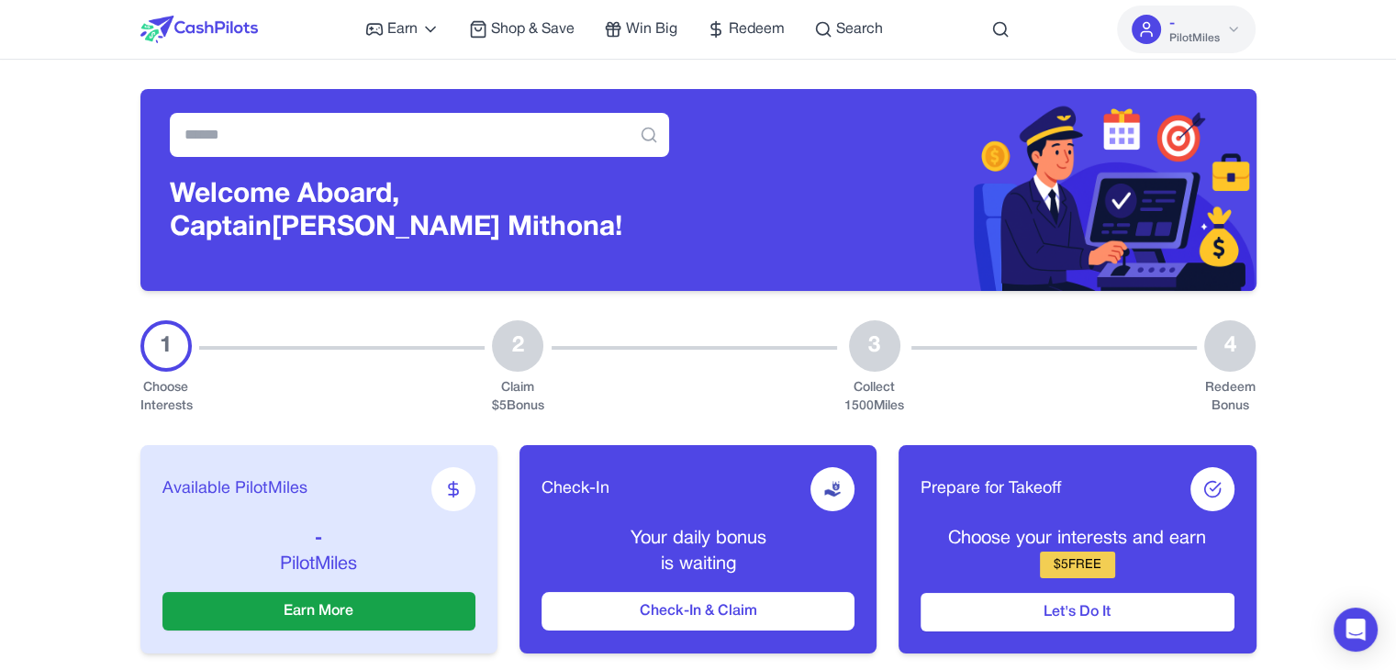
click at [1156, 31] on icon at bounding box center [1146, 29] width 18 height 18
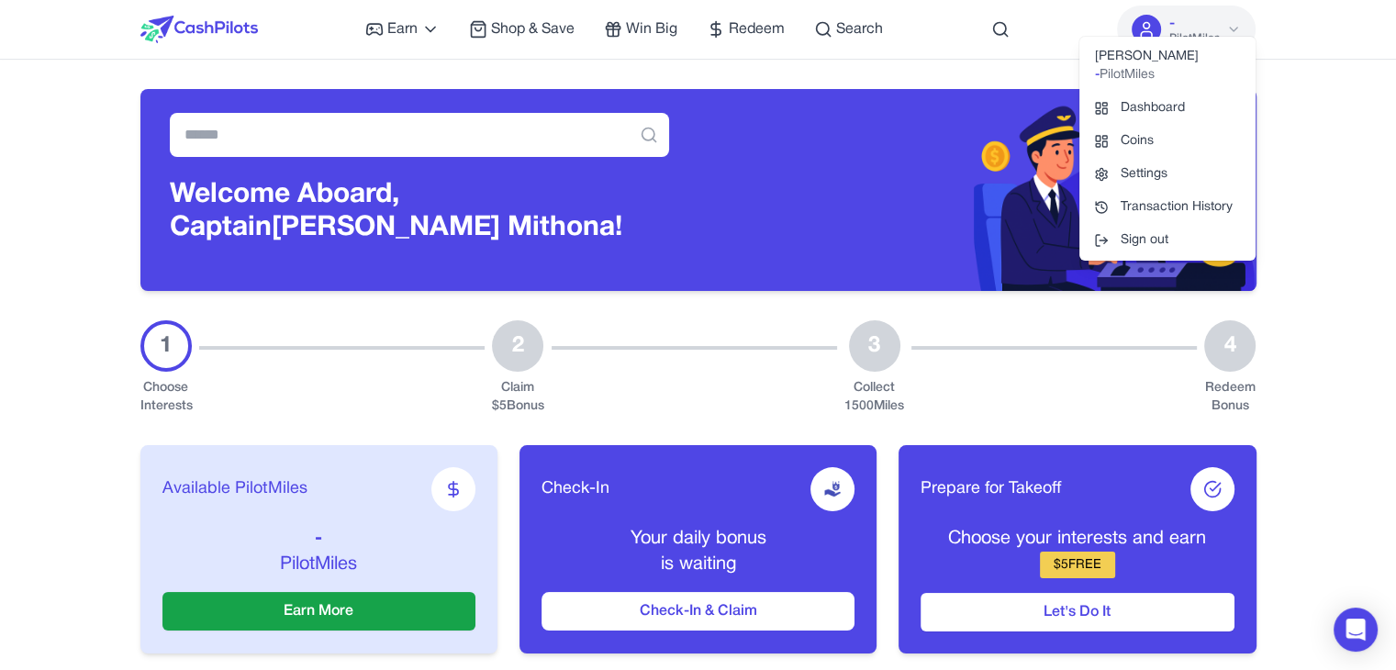
click at [1142, 136] on link "Coins" at bounding box center [1167, 141] width 176 height 33
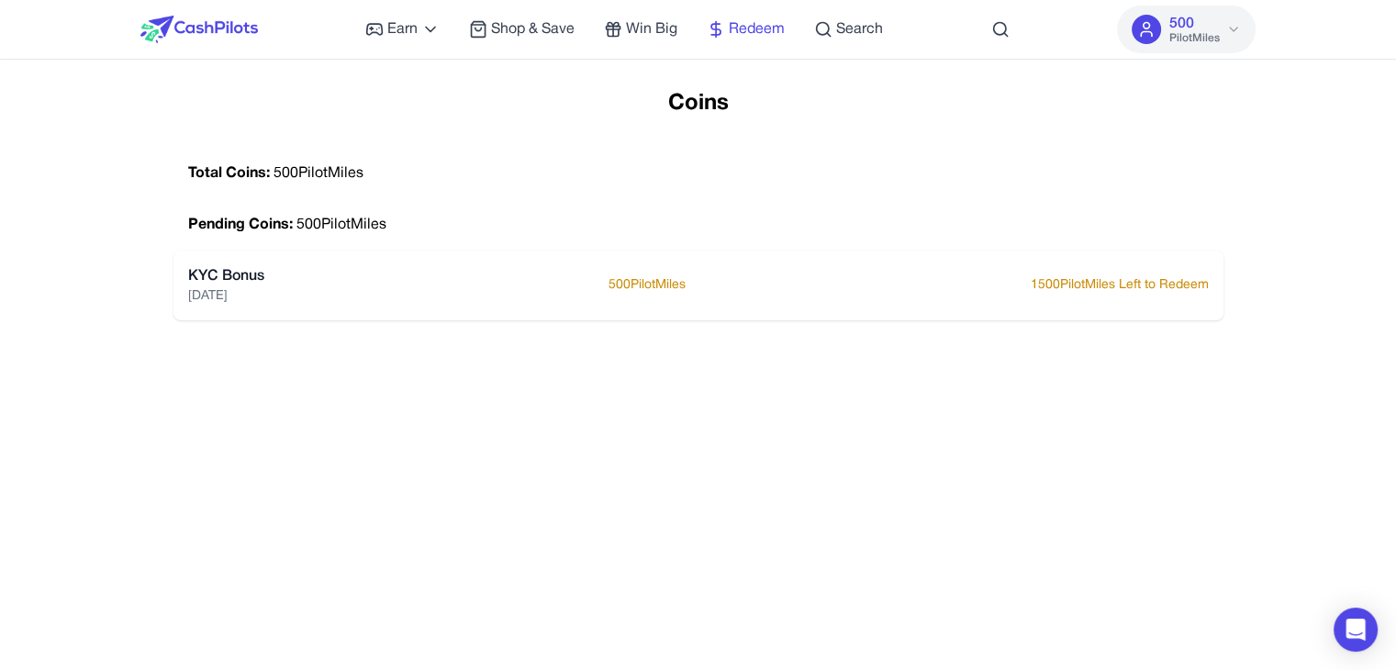
click at [764, 30] on span "Redeem" at bounding box center [757, 29] width 56 height 22
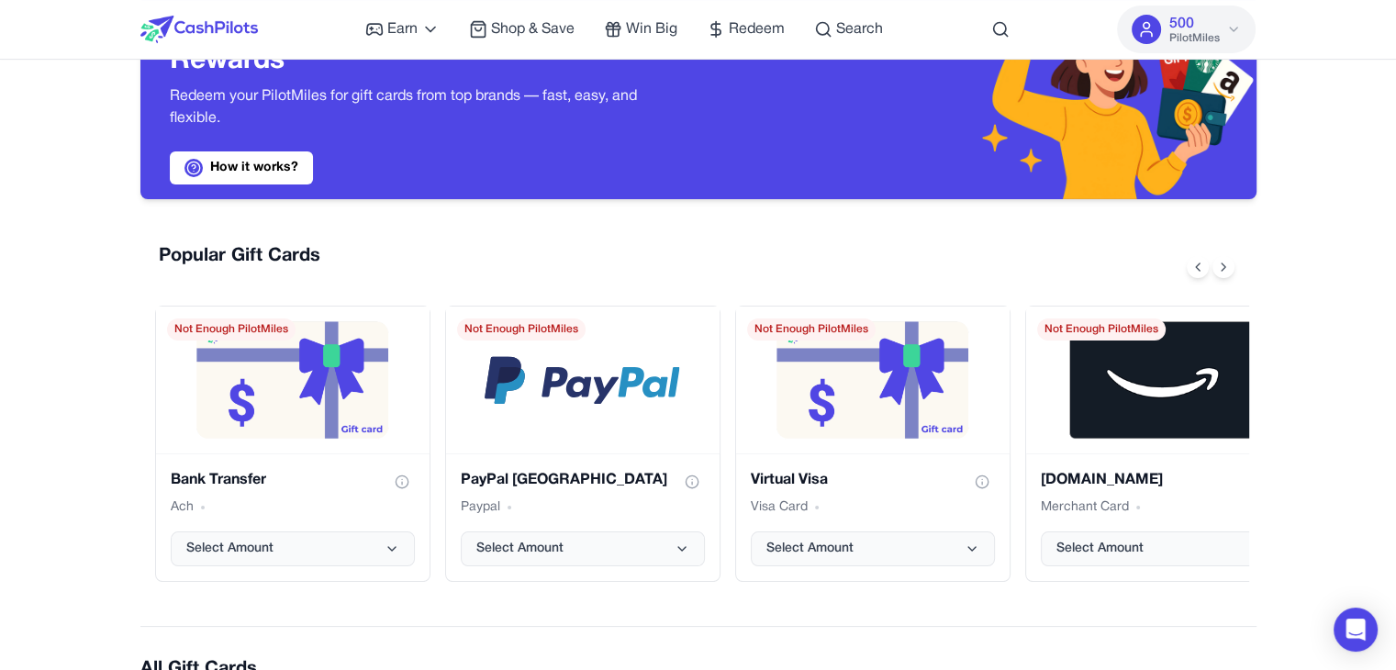
scroll to position [275, 0]
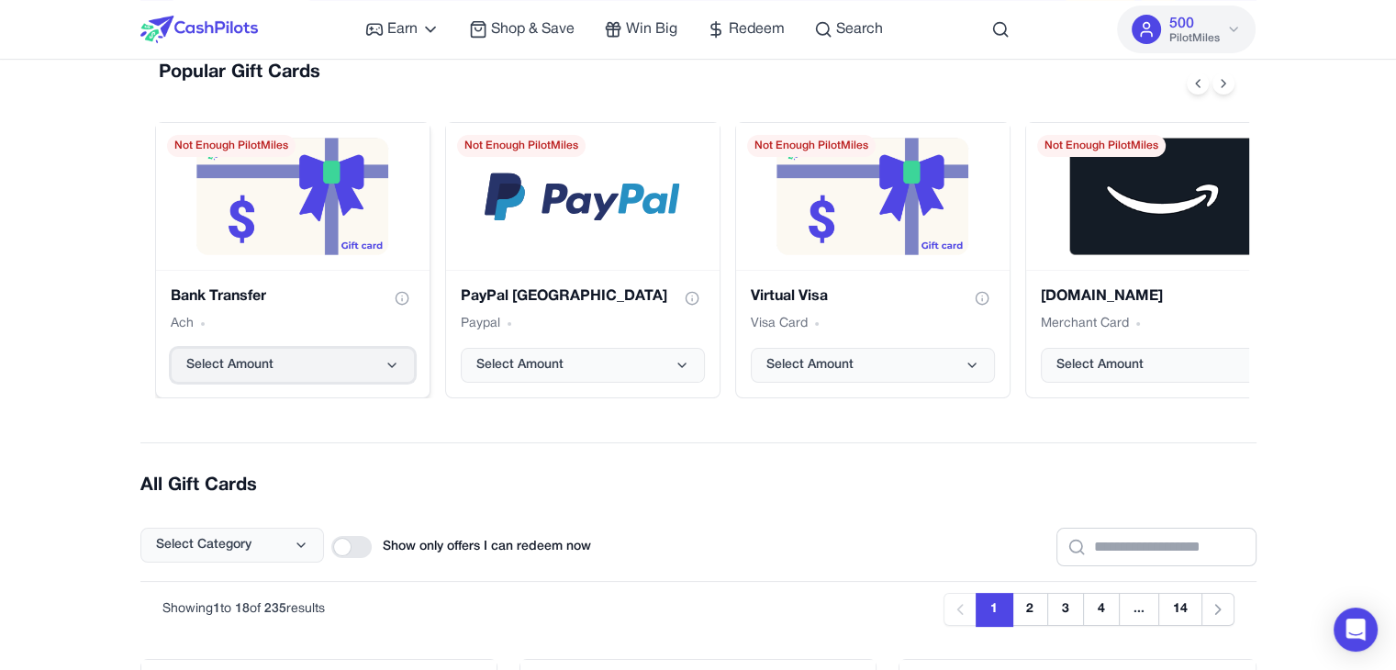
click at [373, 371] on button "Select Amount" at bounding box center [293, 365] width 244 height 35
drag, startPoint x: 0, startPoint y: 379, endPoint x: 7, endPoint y: 370, distance: 11.8
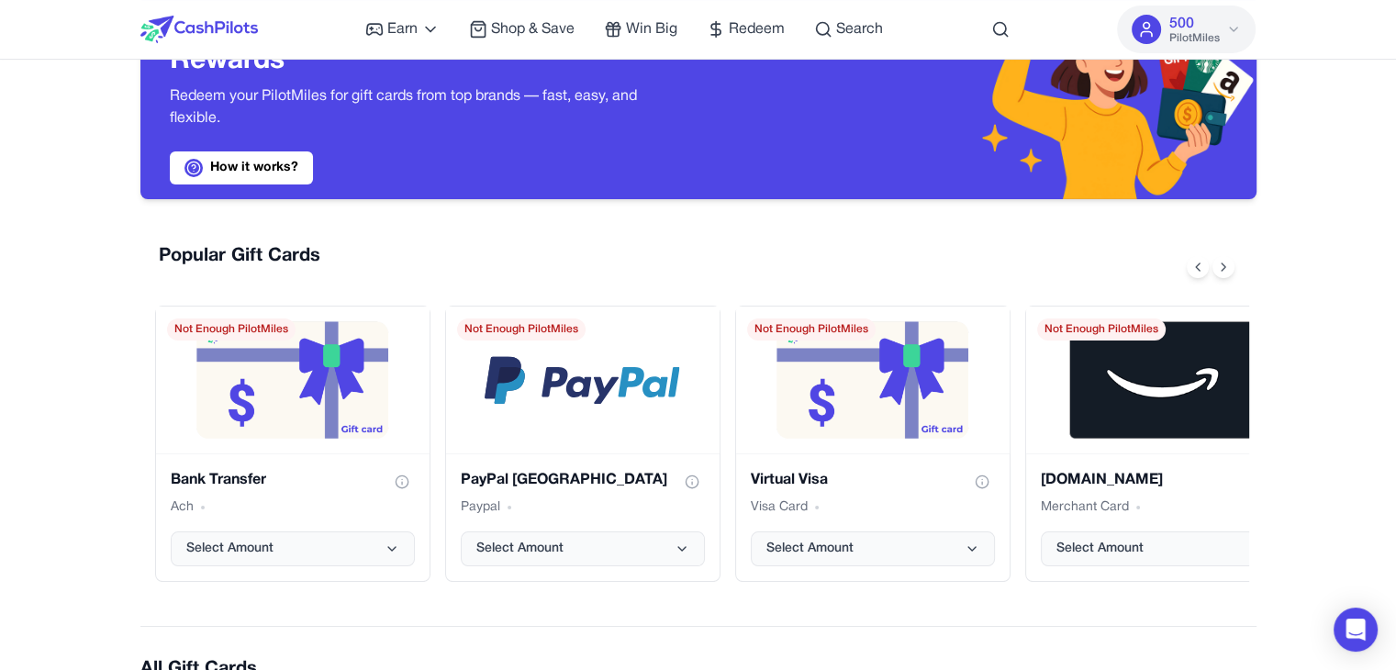
scroll to position [0, 0]
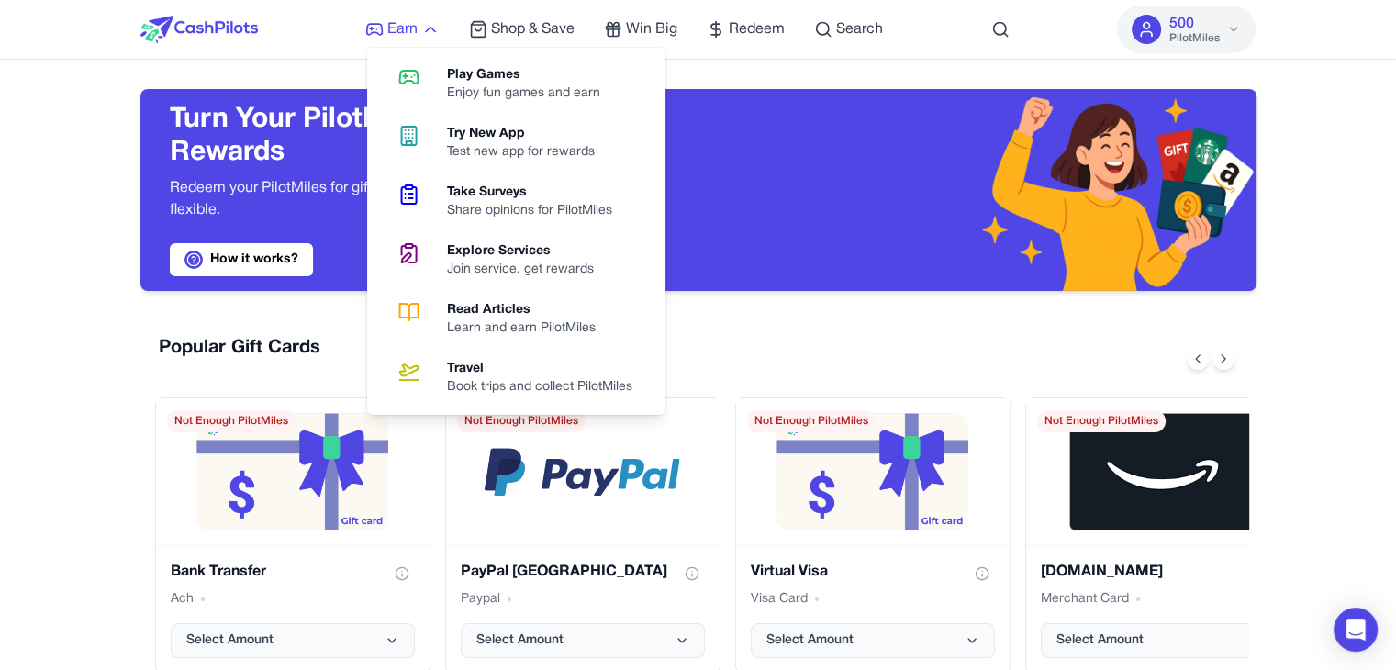
click at [425, 35] on icon at bounding box center [430, 29] width 18 height 18
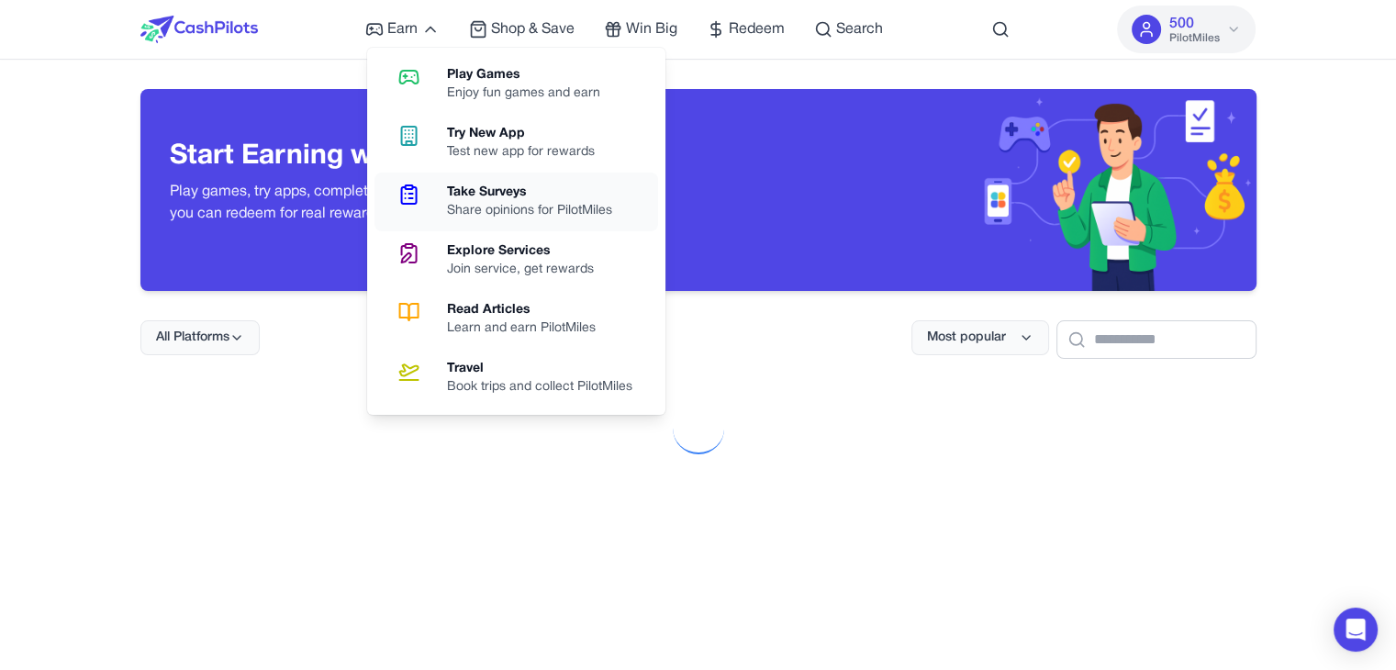
click at [513, 209] on div "Share opinions for PilotMiles" at bounding box center [537, 211] width 180 height 18
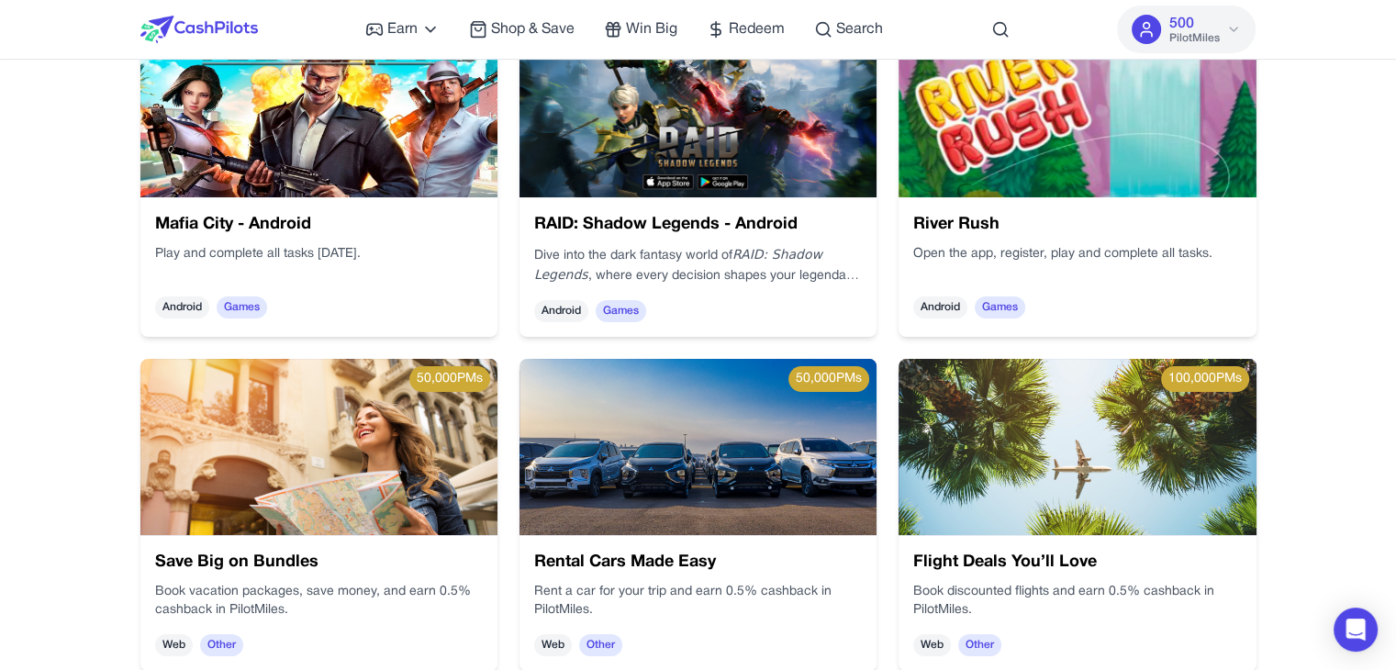
scroll to position [184, 0]
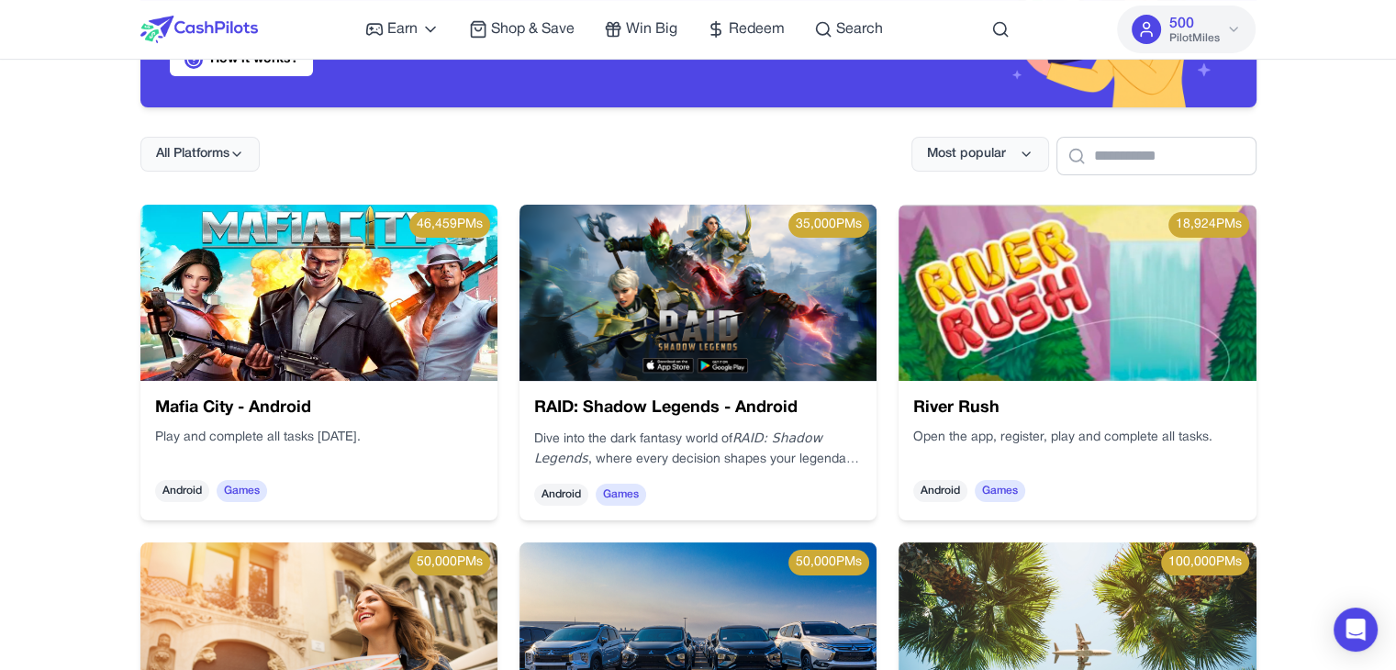
click at [690, 280] on img at bounding box center [697, 293] width 357 height 176
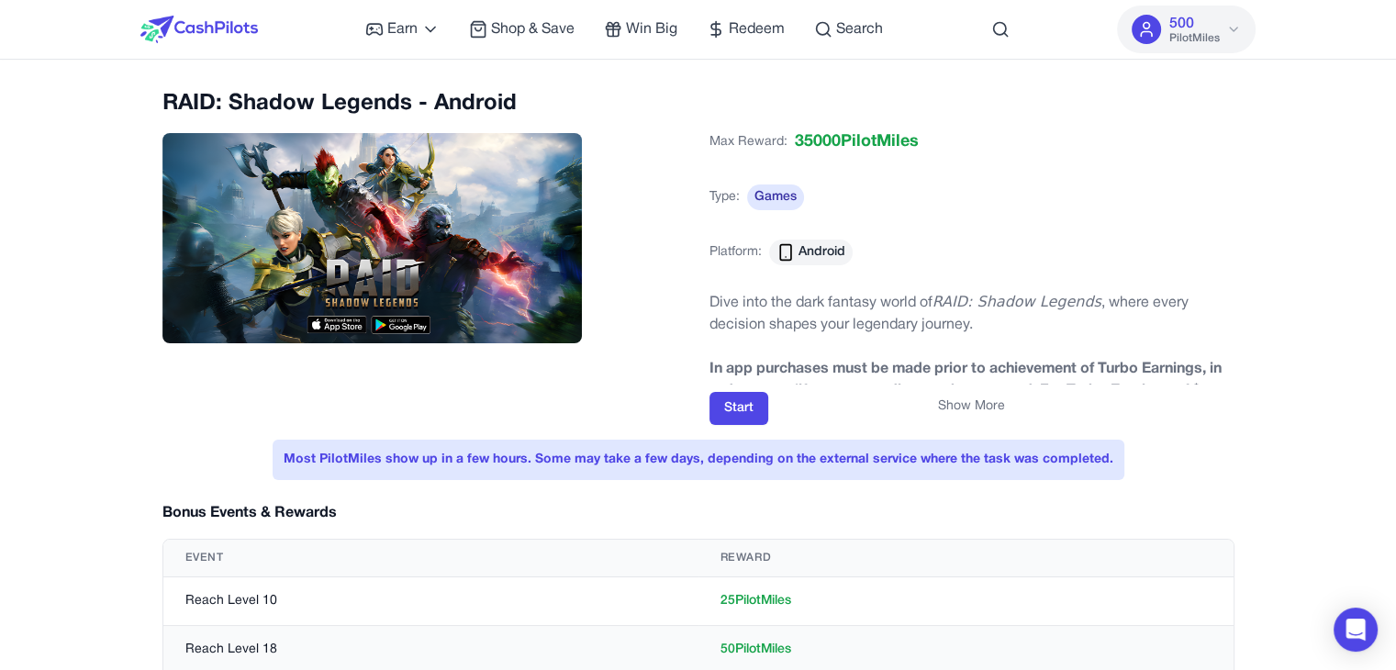
click at [736, 412] on div "Show More" at bounding box center [971, 406] width 525 height 18
click at [735, 410] on div "Show More" at bounding box center [971, 406] width 525 height 18
click at [735, 411] on div "Show More" at bounding box center [971, 406] width 525 height 18
click at [853, 417] on div "Start" at bounding box center [971, 408] width 525 height 33
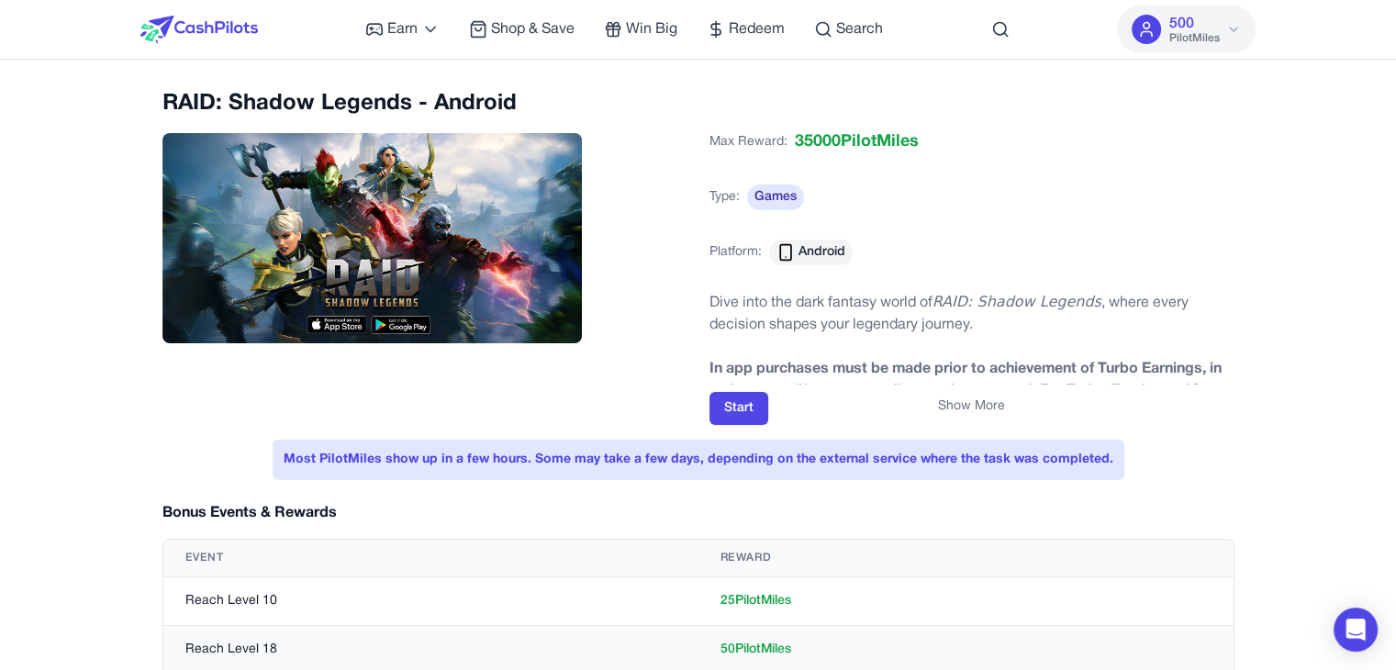
click at [743, 407] on div "Show More" at bounding box center [971, 406] width 525 height 18
click at [737, 404] on div "Show More" at bounding box center [971, 406] width 525 height 18
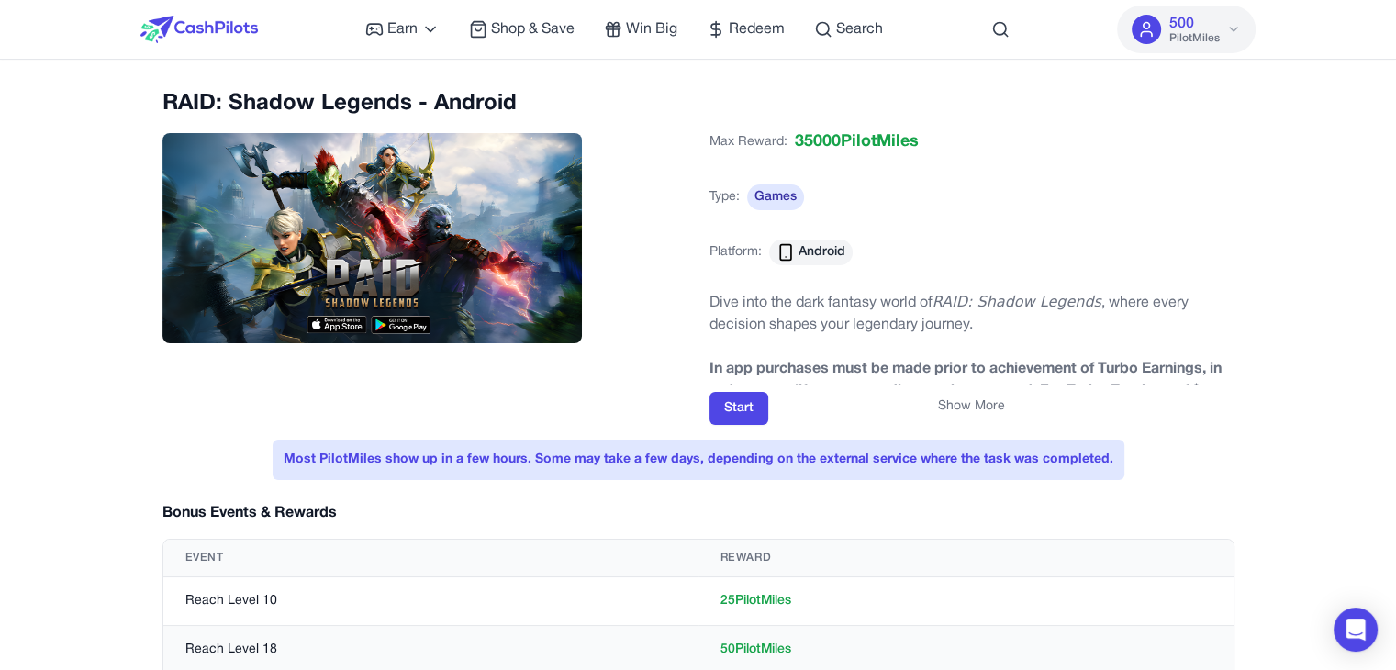
click at [756, 397] on div "Show More" at bounding box center [971, 406] width 525 height 18
click at [756, 406] on div "Show More" at bounding box center [971, 406] width 525 height 18
click at [735, 403] on div "Show More" at bounding box center [971, 406] width 525 height 18
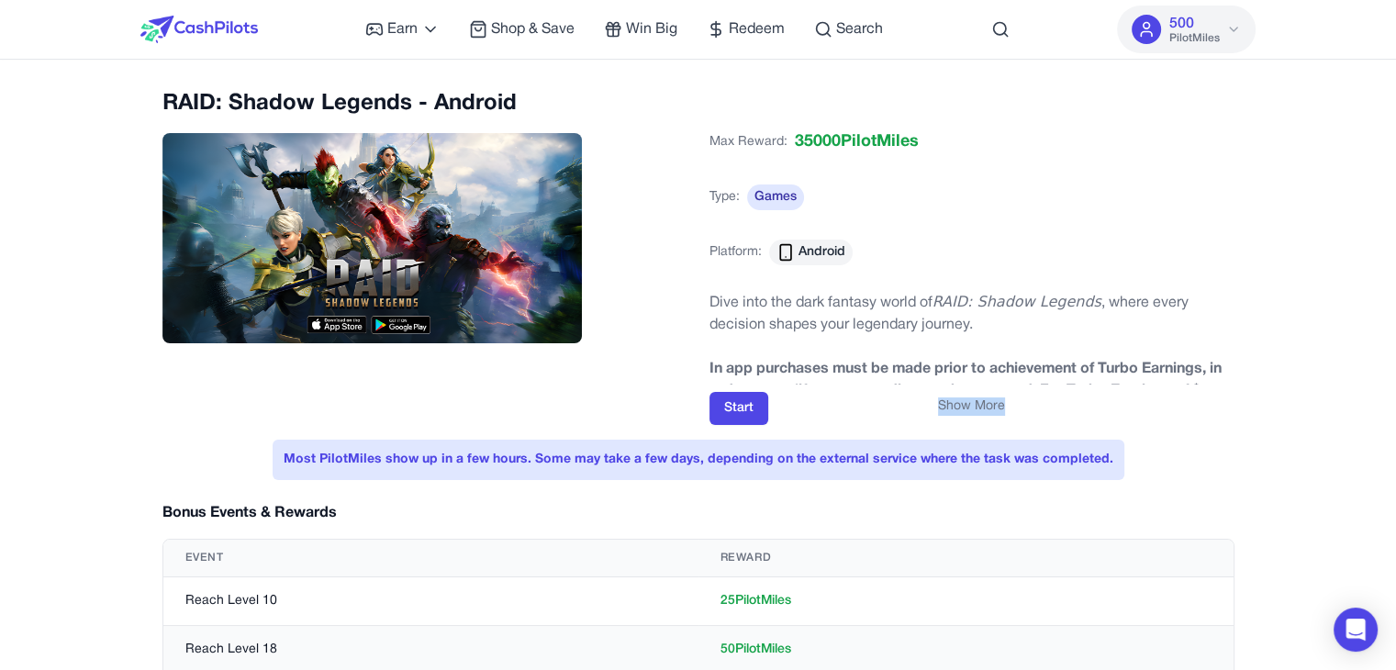
click at [732, 398] on div "Show More" at bounding box center [971, 406] width 525 height 18
click at [732, 391] on div "Max Reward: 35000 PilotMiles Type: Games Platform: Android Dive into the dark f…" at bounding box center [971, 273] width 525 height 303
click at [733, 405] on div "Show More" at bounding box center [971, 406] width 525 height 18
click at [736, 407] on div "Show More" at bounding box center [971, 406] width 525 height 18
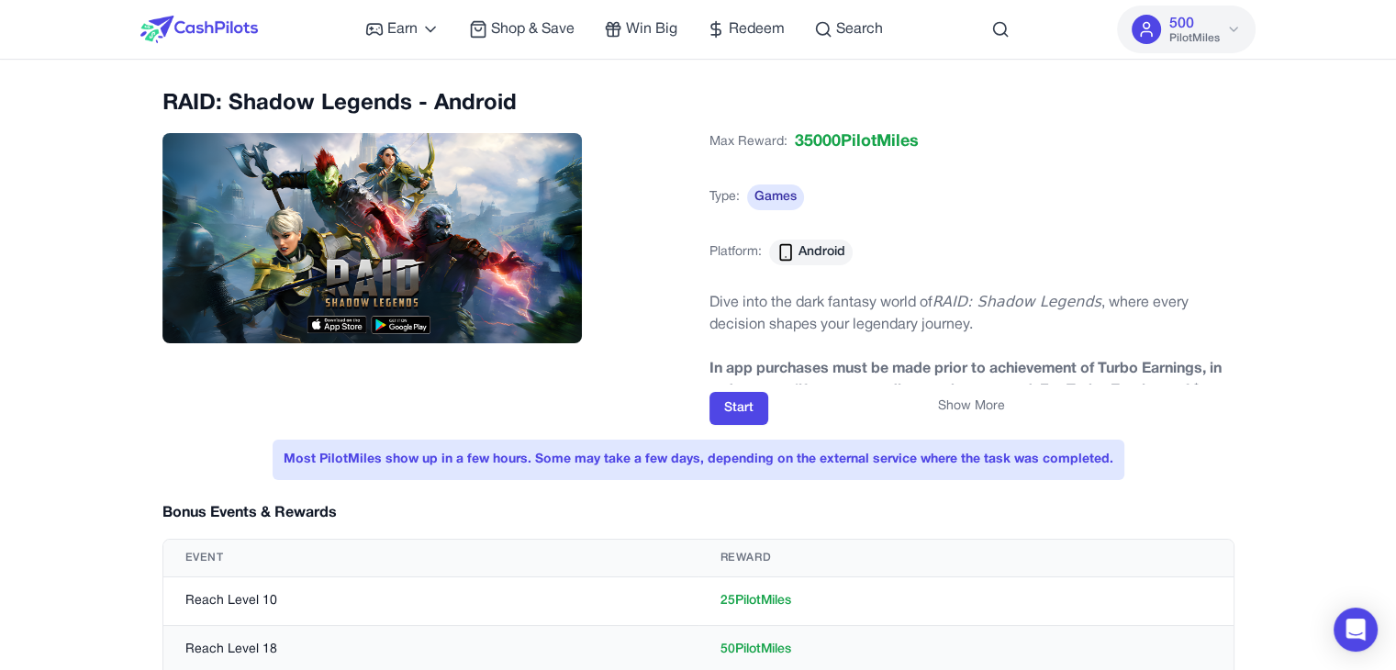
click at [971, 402] on button "Show More" at bounding box center [971, 406] width 67 height 18
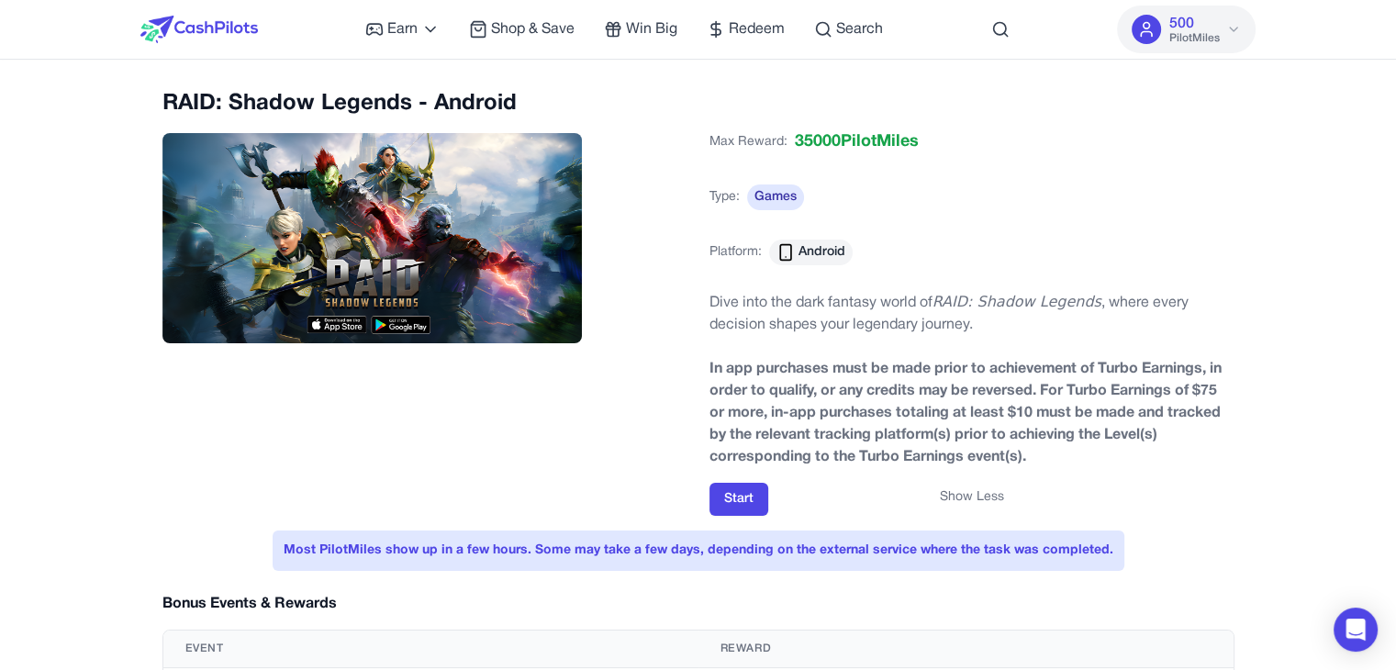
click at [747, 497] on div "Show Less" at bounding box center [971, 497] width 525 height 18
click at [748, 495] on div "Show Less" at bounding box center [971, 497] width 525 height 18
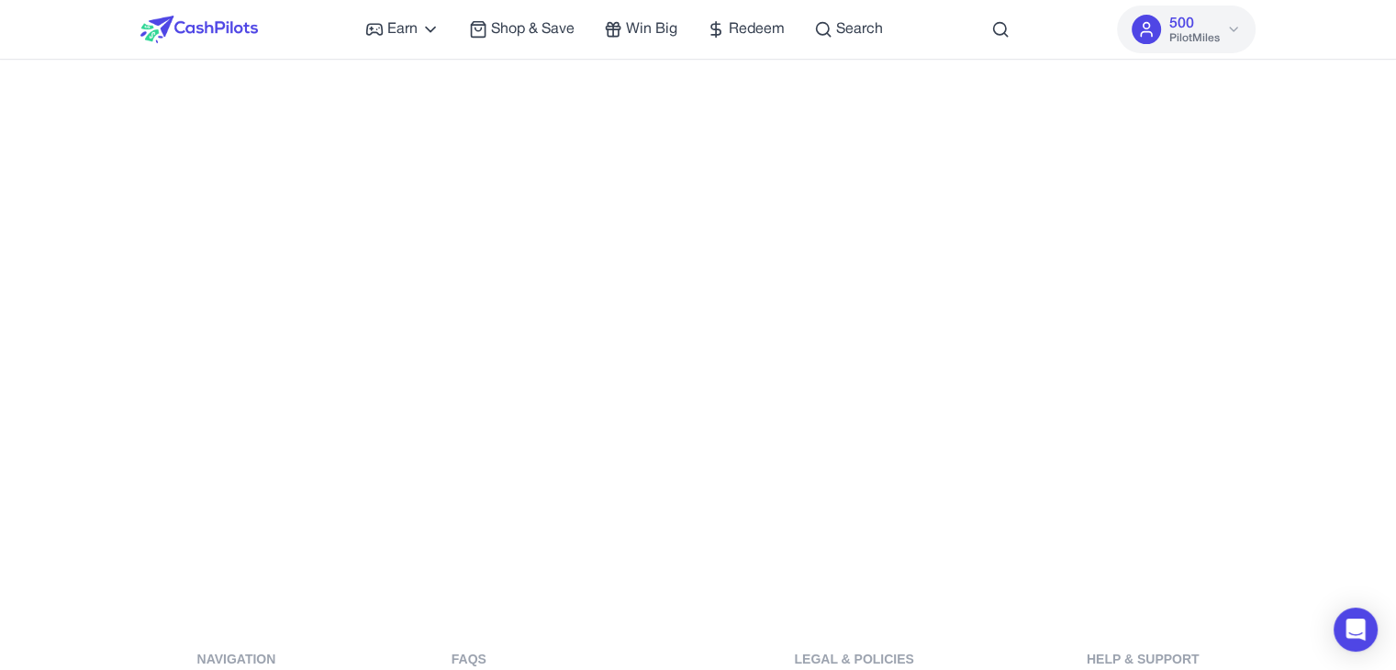
scroll to position [574, 0]
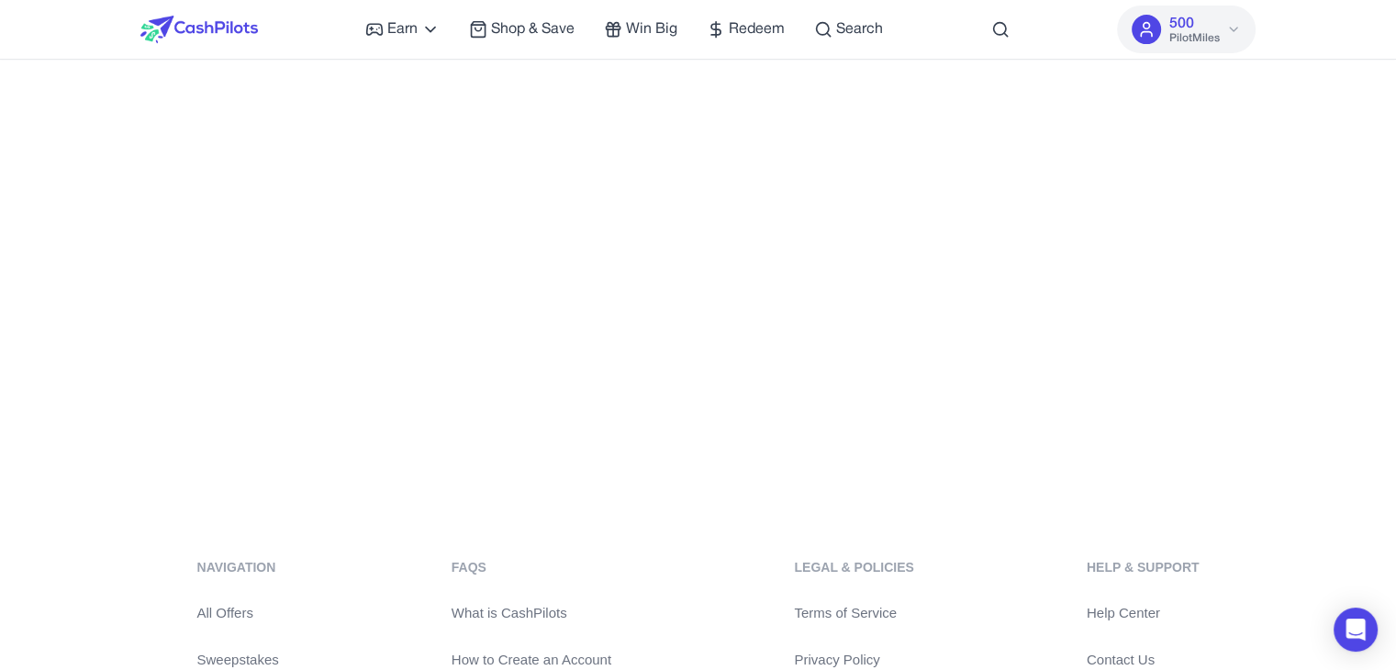
click at [423, 47] on div "Earn Play Games Enjoy fun games and earn Try New App Test new app for rewards T…" at bounding box center [624, 29] width 518 height 59
click at [419, 40] on div "Earn Play Games Enjoy fun games and earn Try New App Test new app for rewards T…" at bounding box center [624, 29] width 518 height 59
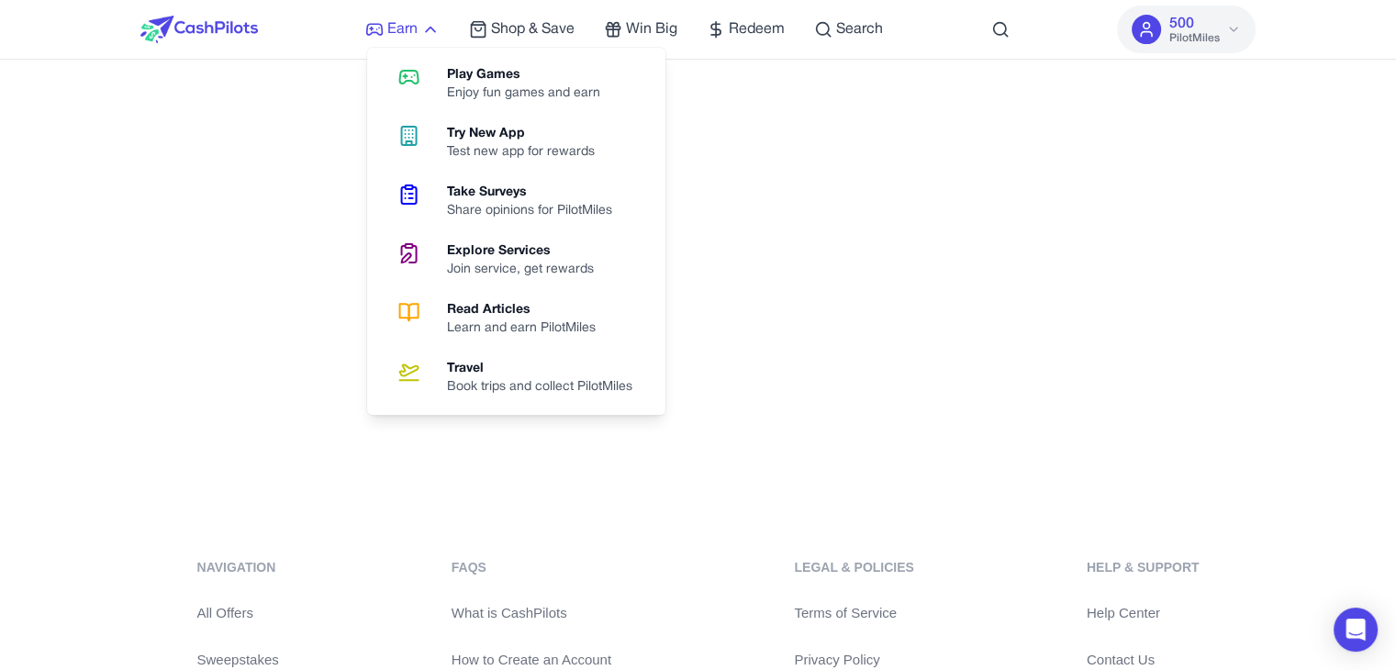
click at [426, 30] on icon at bounding box center [430, 29] width 18 height 18
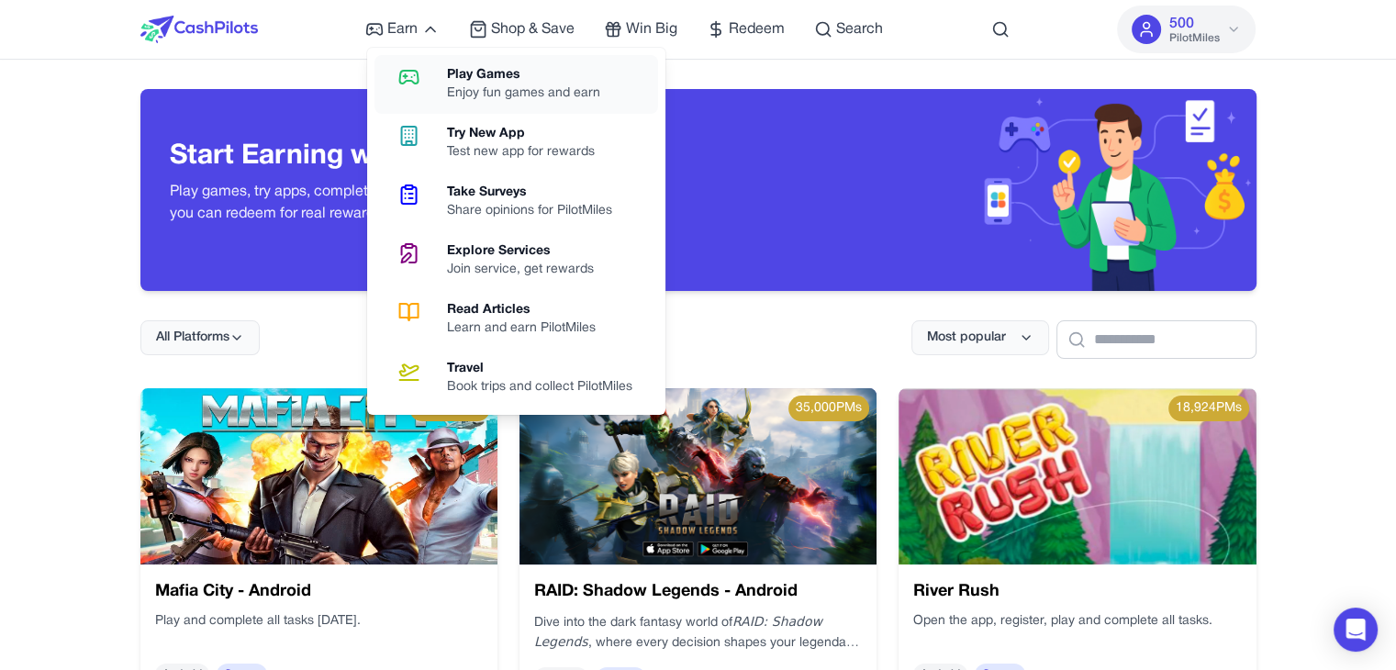
click at [498, 88] on div "Enjoy fun games and earn" at bounding box center [531, 93] width 168 height 18
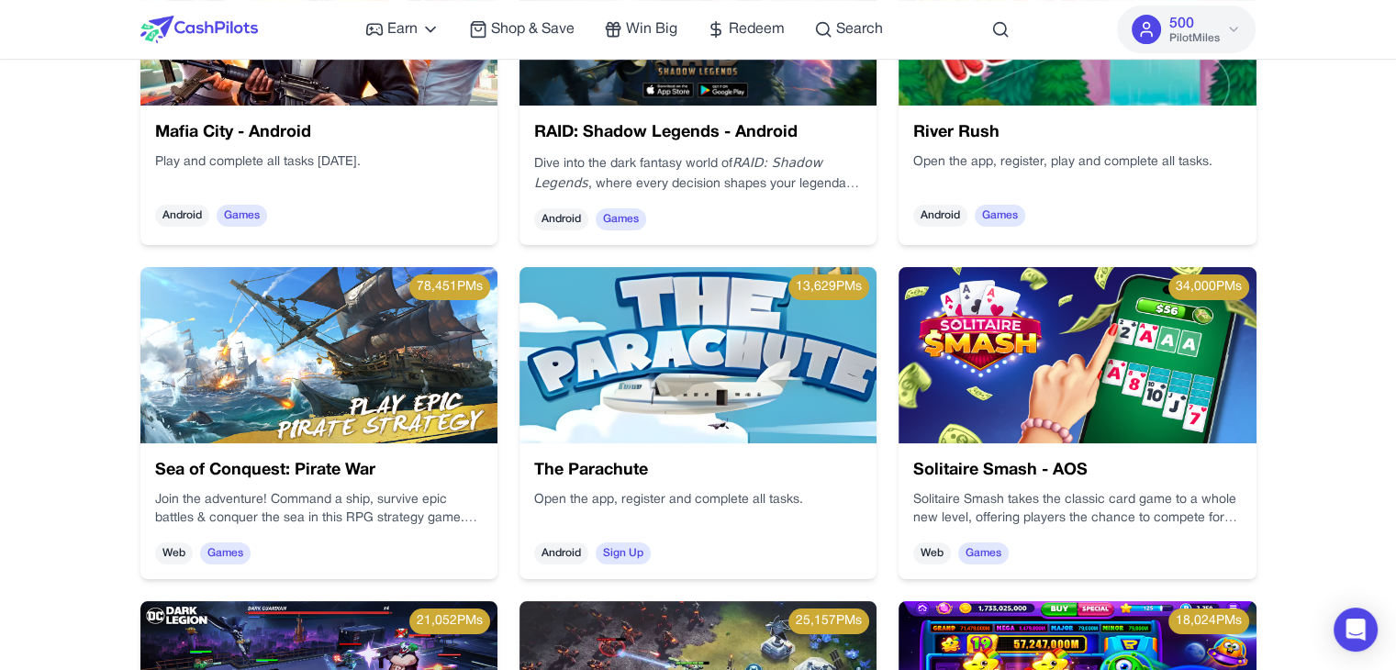
scroll to position [367, 0]
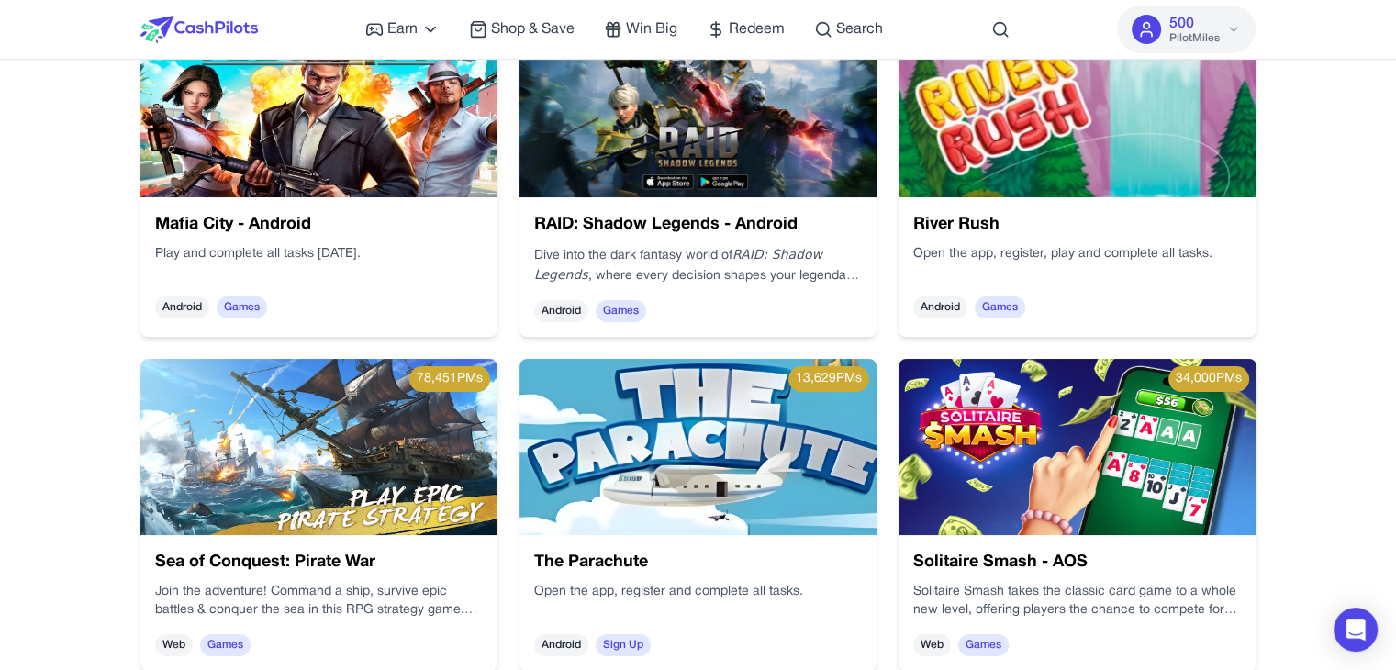
click at [1099, 150] on img at bounding box center [1292, 211] width 386 height 247
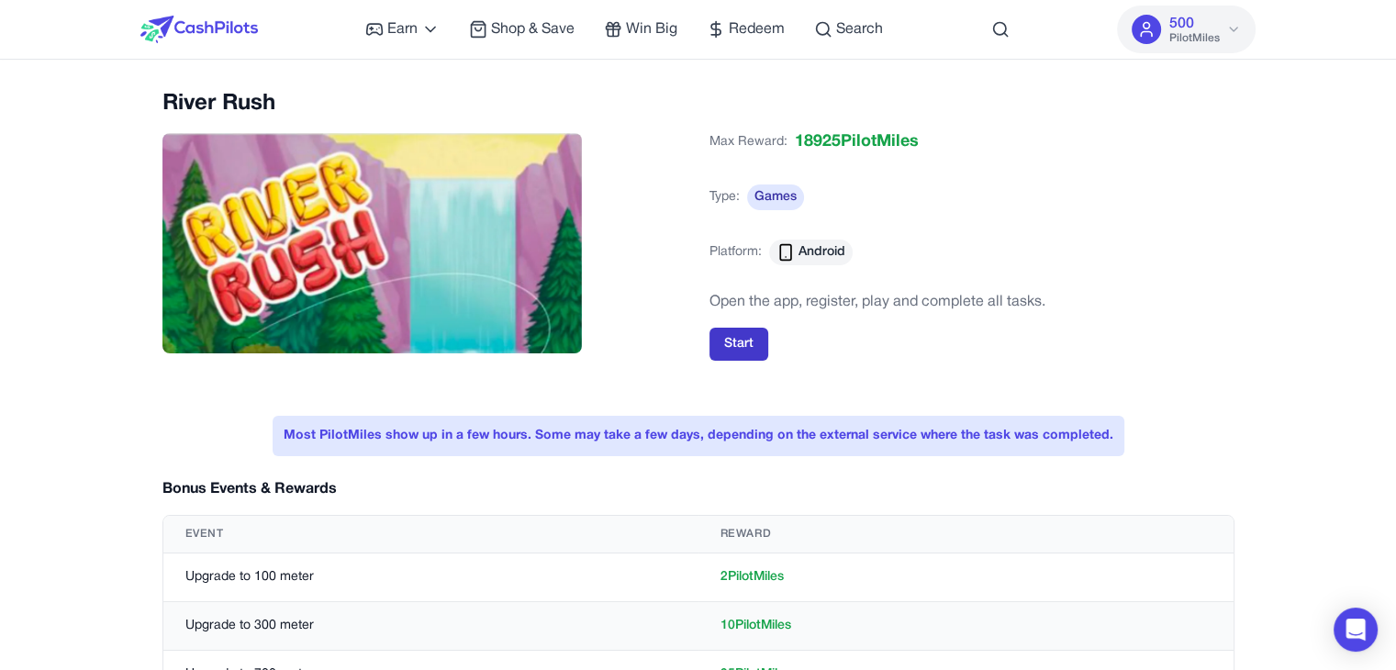
click at [741, 342] on button "Start" at bounding box center [738, 344] width 59 height 33
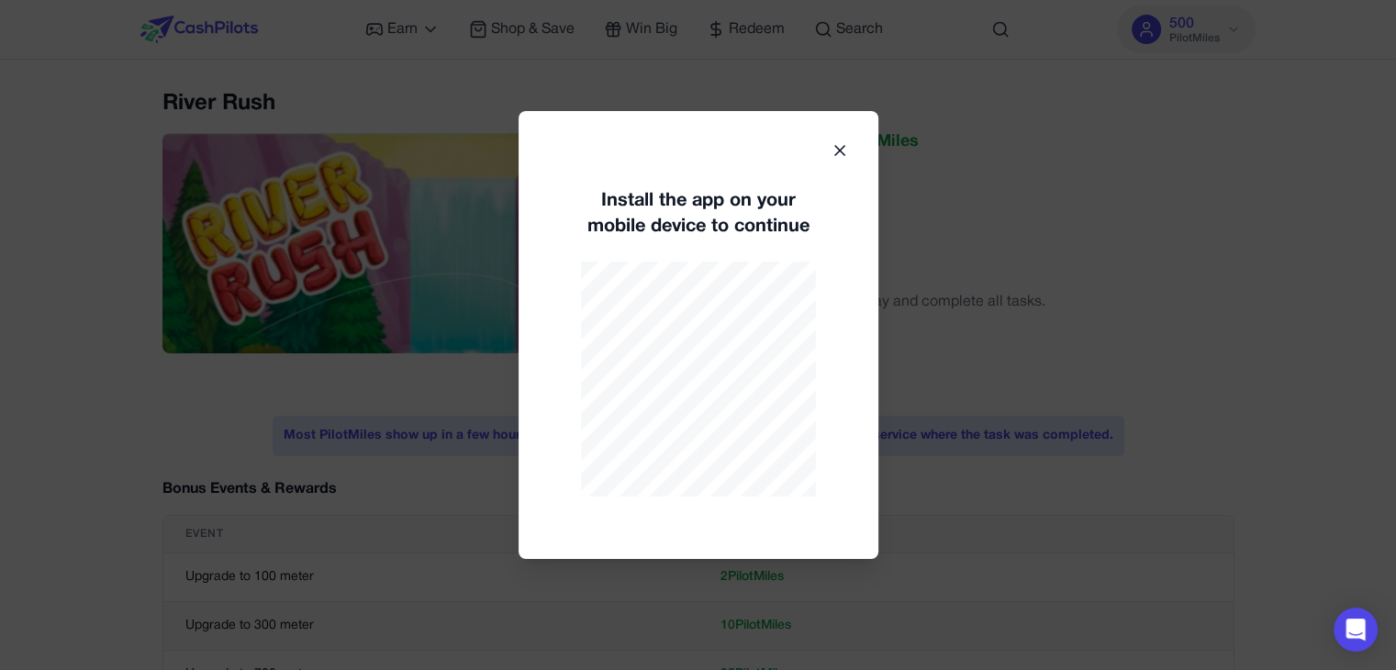
click at [827, 152] on div "Install the app on your mobile device to continue" at bounding box center [699, 335] width 360 height 448
click at [837, 154] on icon at bounding box center [840, 150] width 18 height 18
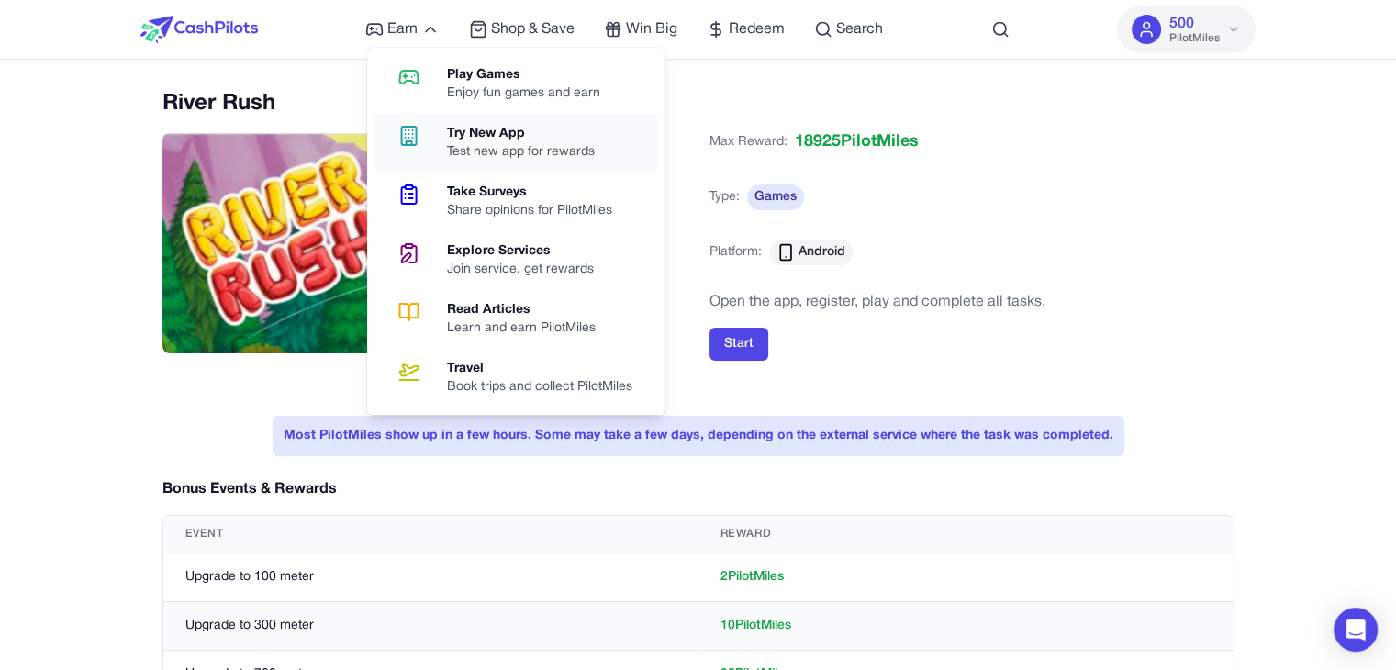
click at [462, 123] on link "Try New App Test new app for rewards" at bounding box center [516, 143] width 284 height 59
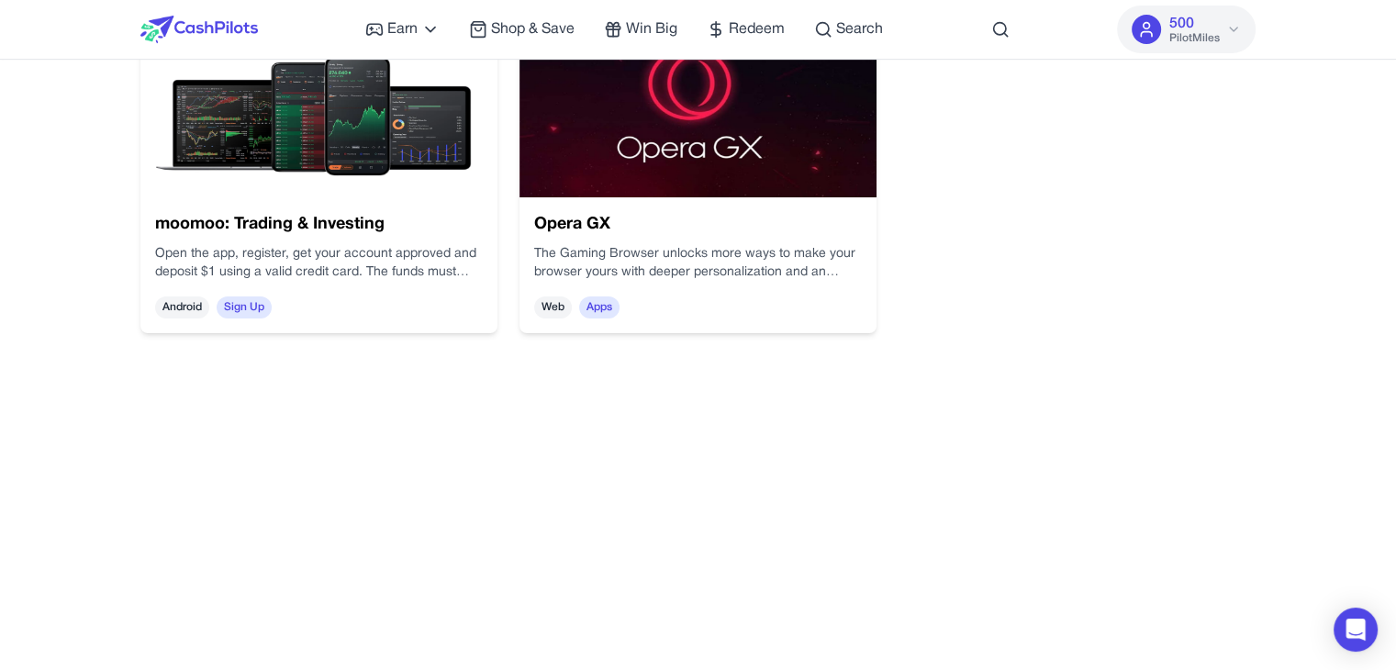
scroll to position [184, 0]
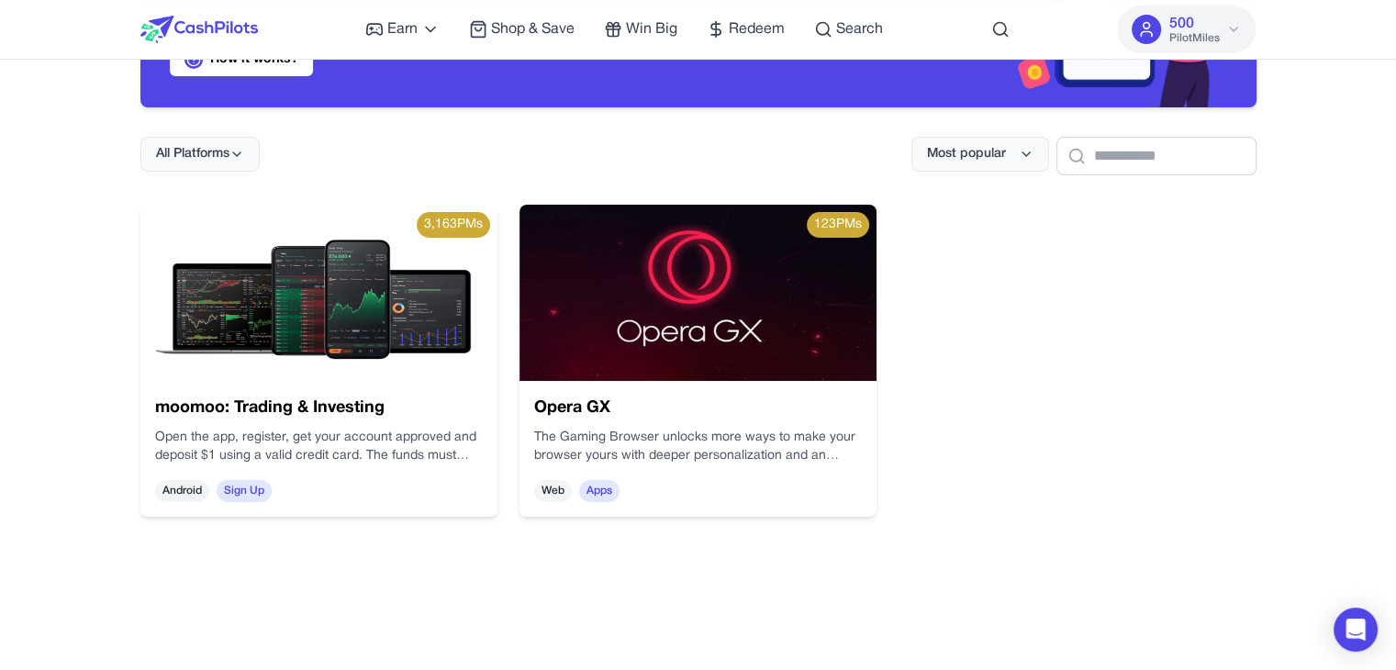
click at [374, 320] on img at bounding box center [318, 293] width 357 height 176
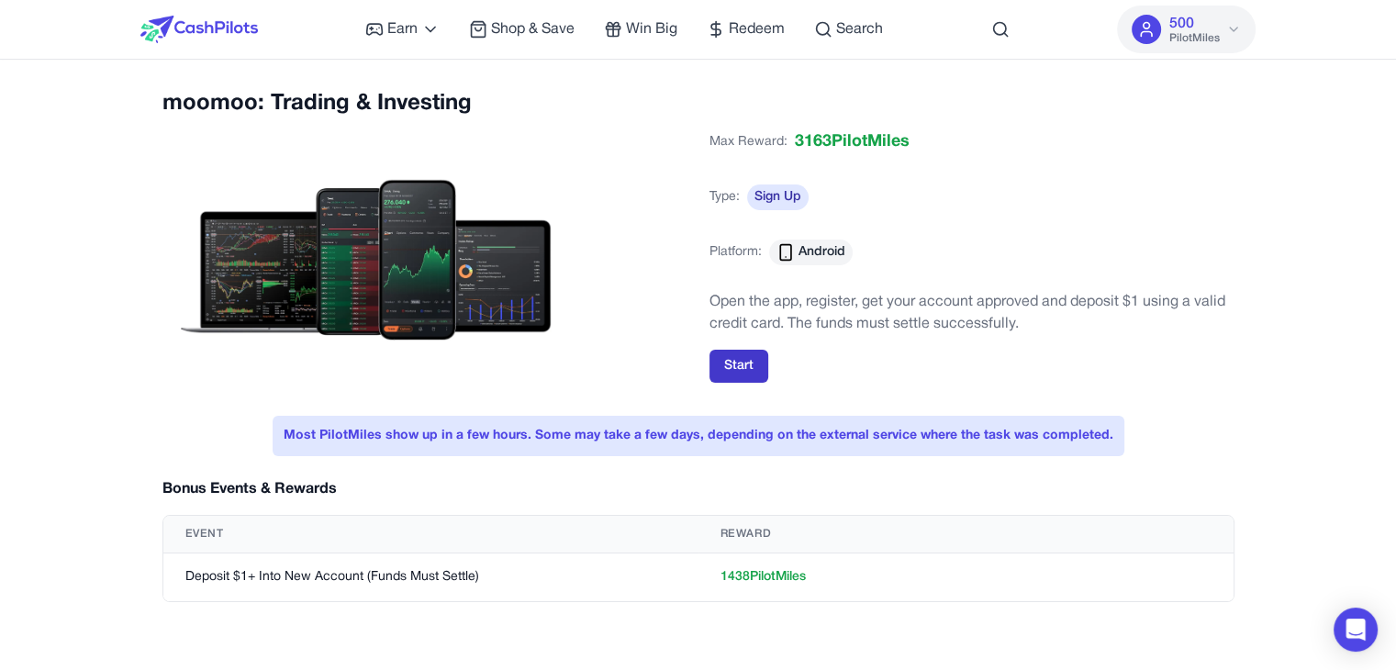
click at [751, 375] on button "Start" at bounding box center [738, 366] width 59 height 33
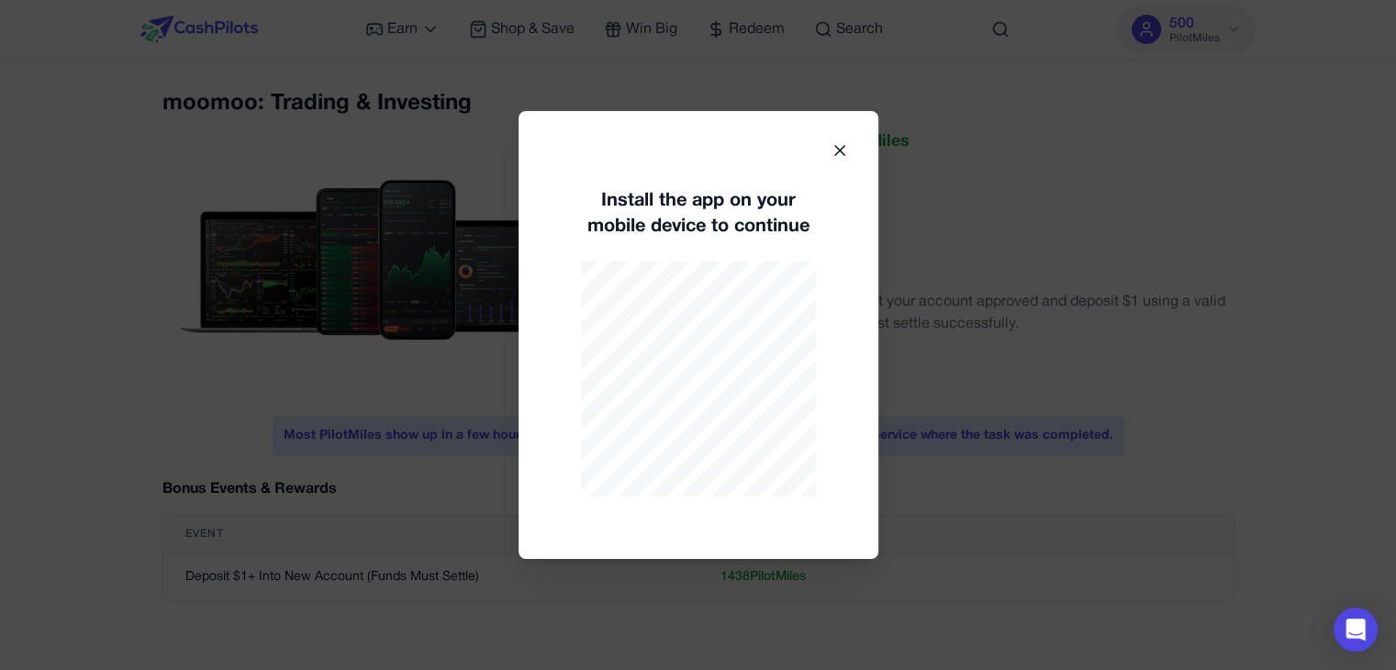
click at [839, 150] on icon at bounding box center [839, 150] width 9 height 9
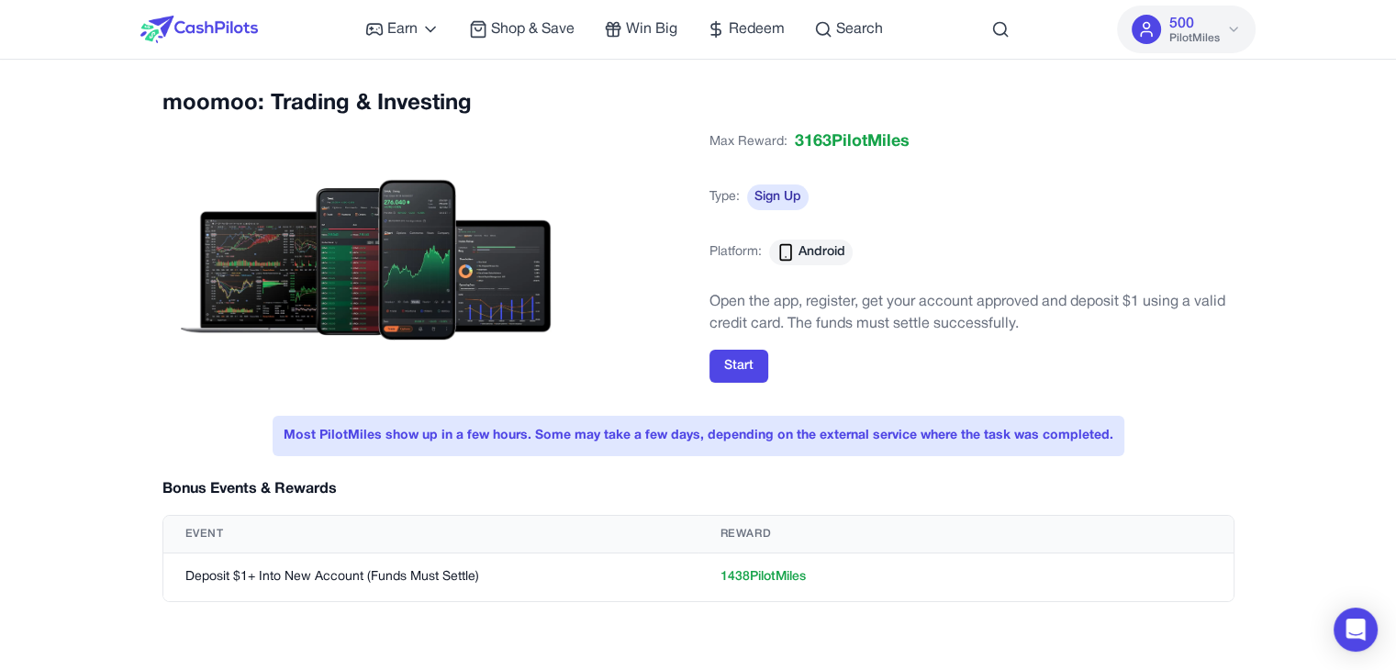
scroll to position [275, 0]
